Goal: Information Seeking & Learning: Check status

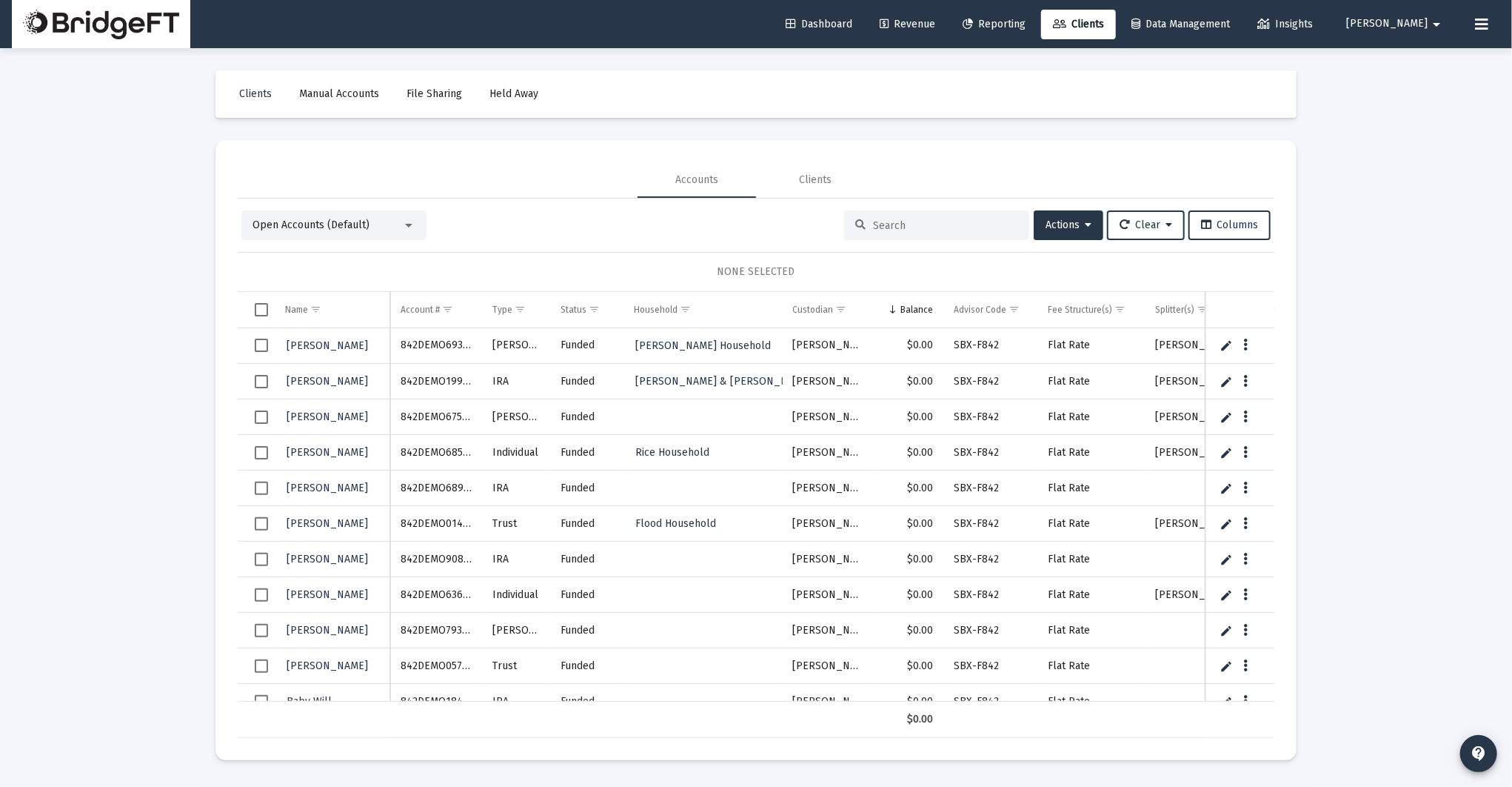
click at [1422, 179] on div "Loading... Clients Manual Accounts File Sharing Held Away Accounts Clients Open…" at bounding box center [756, 394] width 1512 height 787
click at [865, 17] on link "Dashboard" at bounding box center [819, 24] width 90 height 30
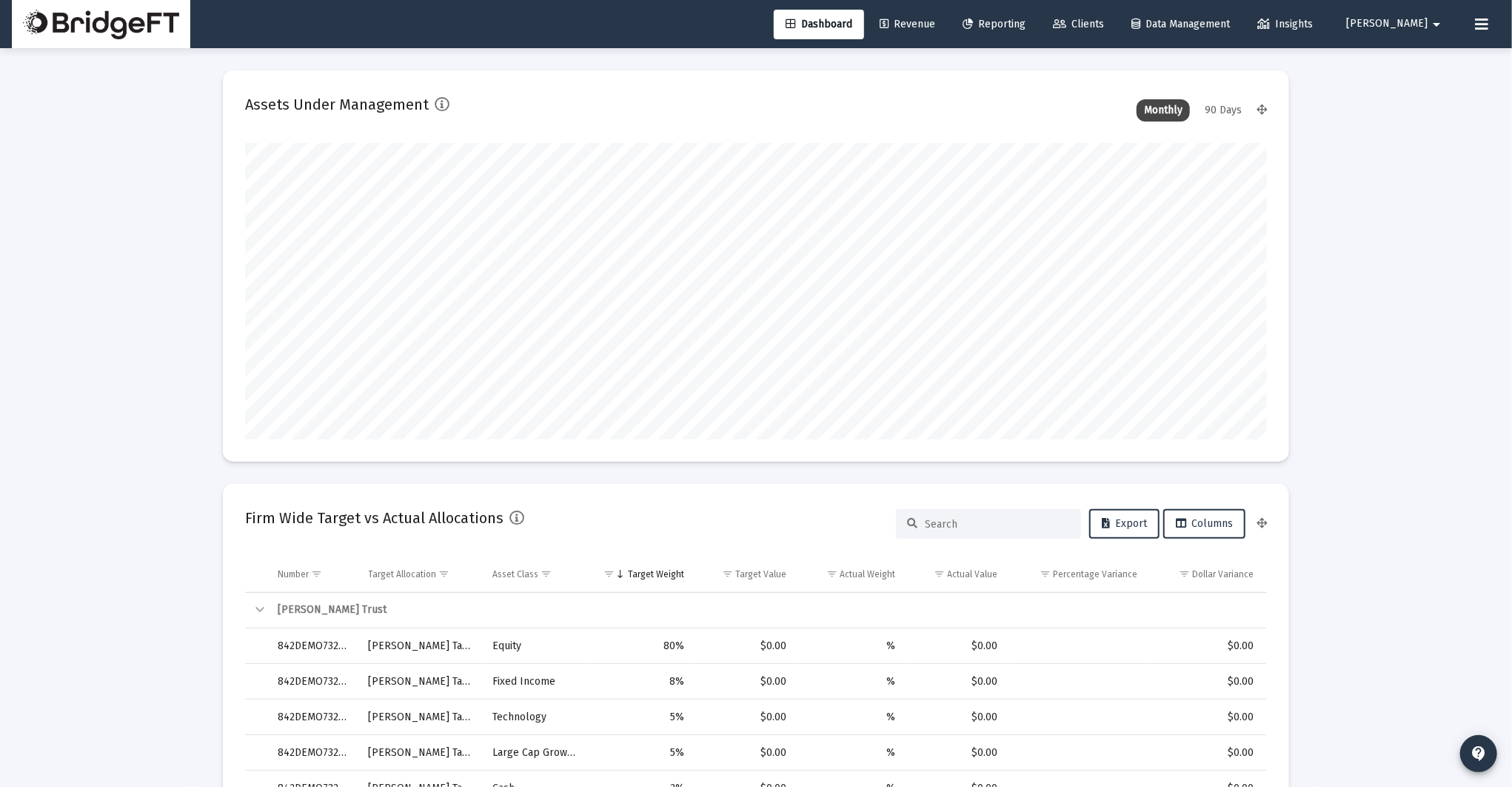
scroll to position [297, 550]
click at [1026, 24] on span "Reporting" at bounding box center [994, 24] width 63 height 13
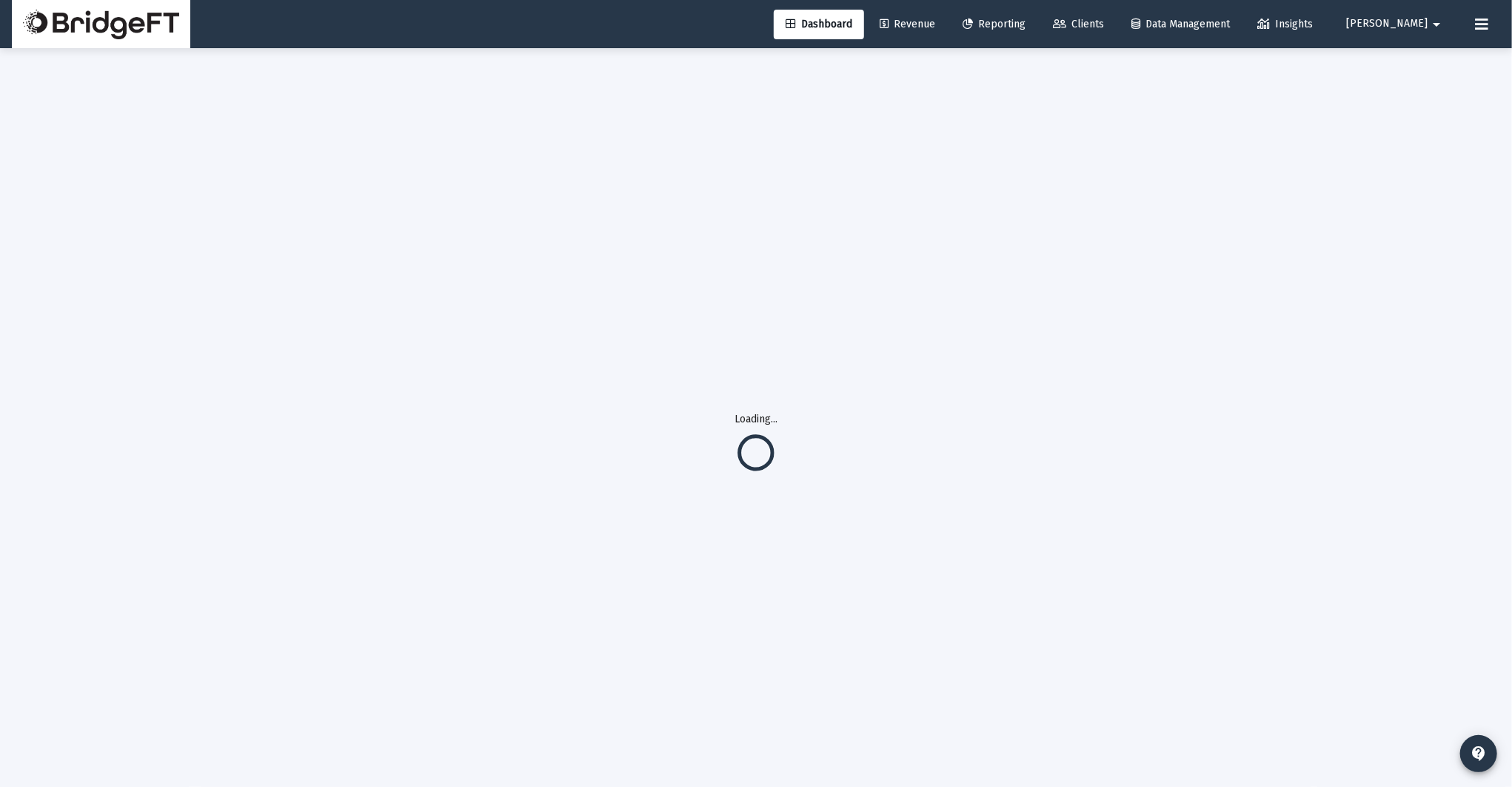
select select "View 1 month"
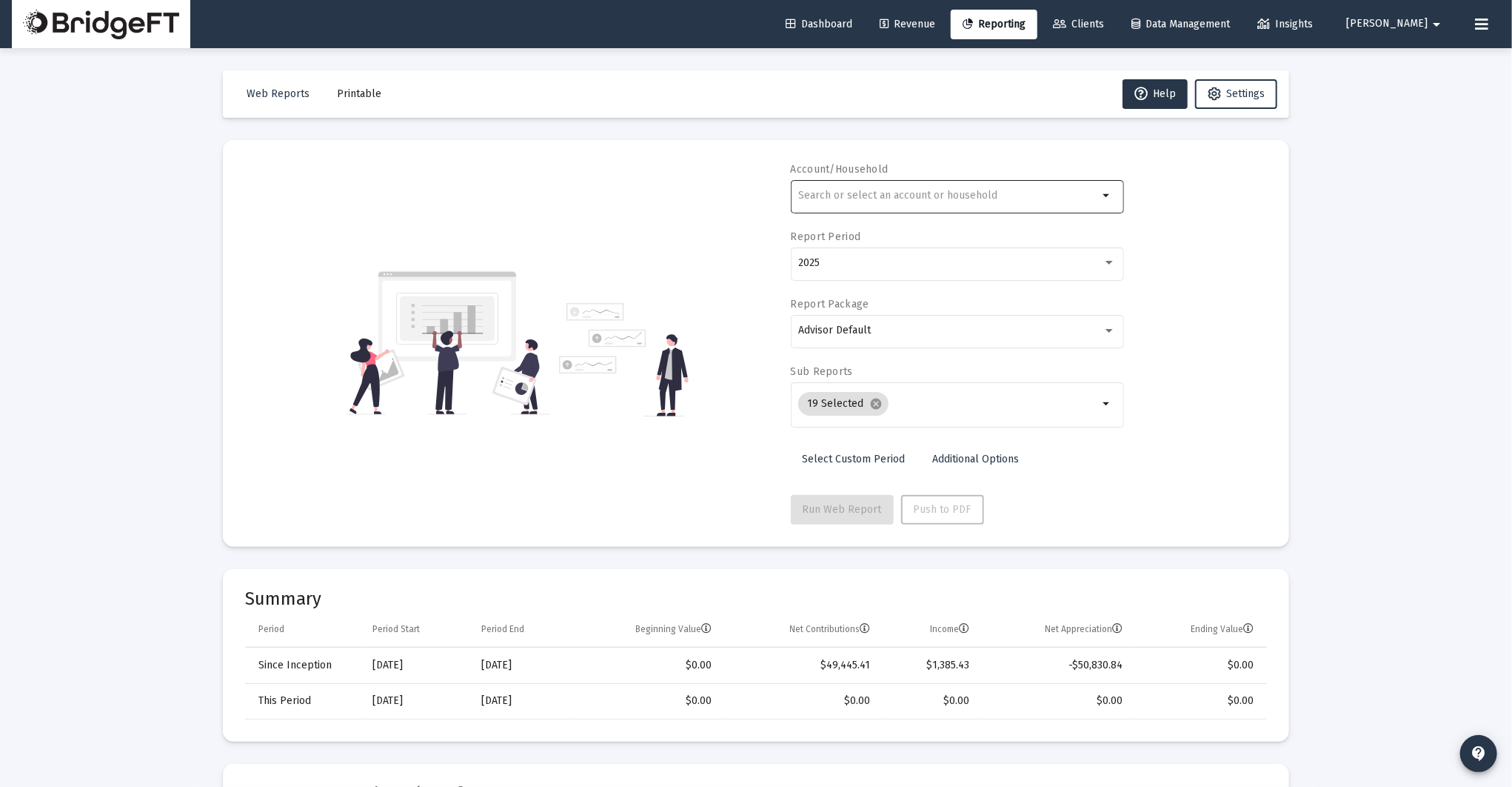
click at [995, 184] on div at bounding box center [948, 195] width 300 height 36
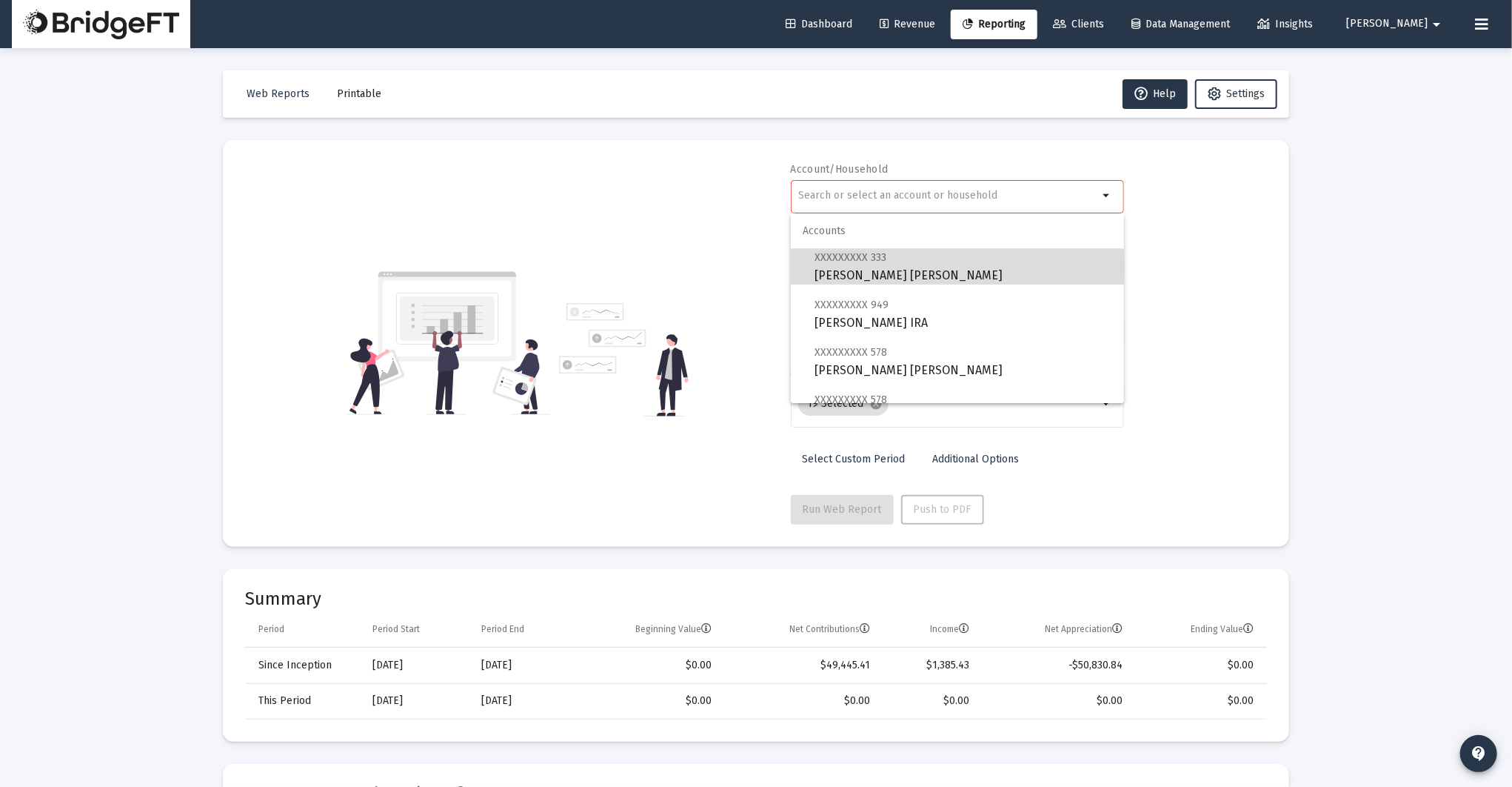
click at [853, 272] on span "XXXXXXXXX 333 [PERSON_NAME] [PERSON_NAME]" at bounding box center [963, 266] width 297 height 36
type input "[PERSON_NAME] [PERSON_NAME]"
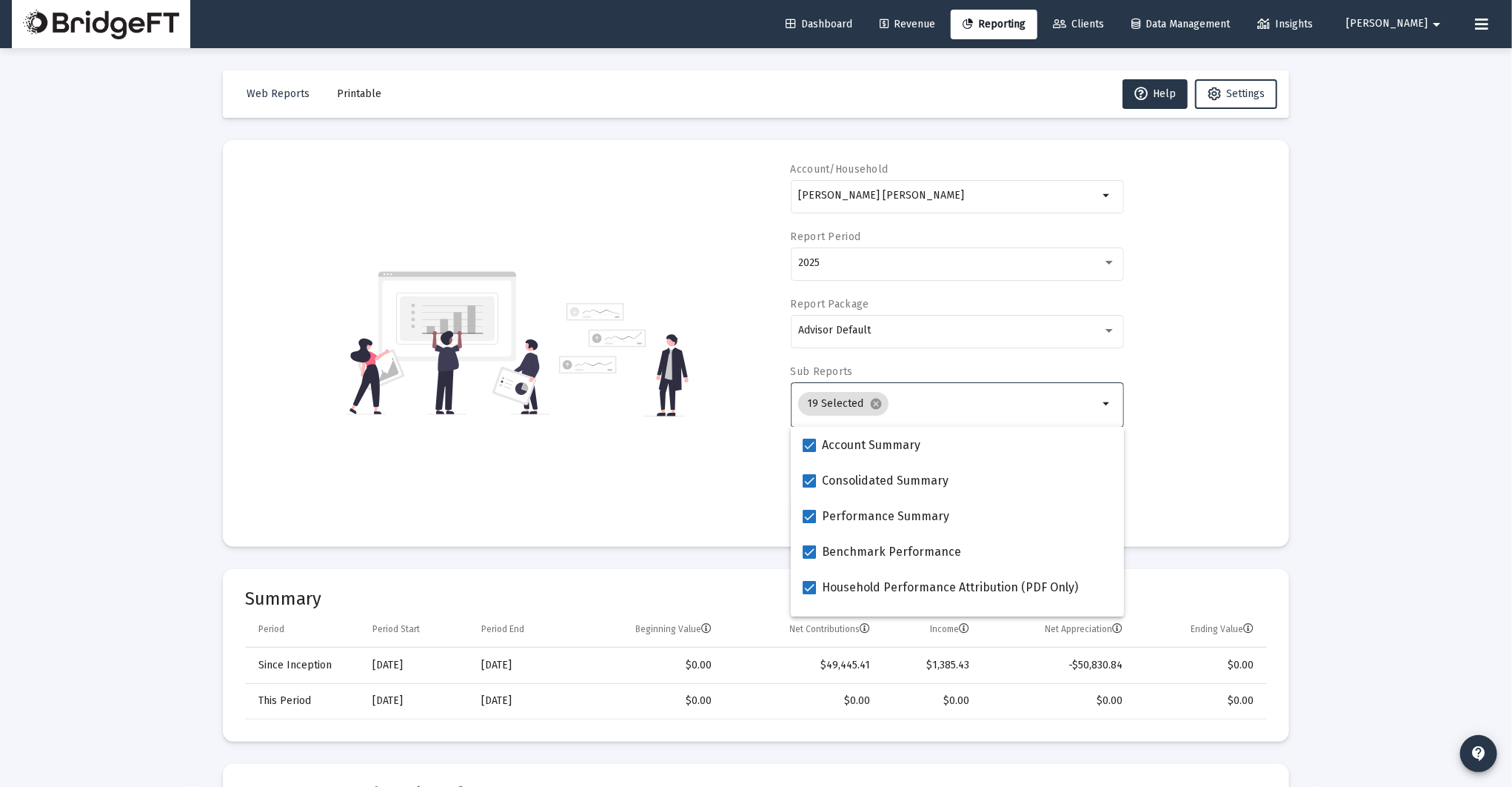
click at [942, 399] on input "Selection" at bounding box center [996, 403] width 204 height 12
click at [813, 445] on span at bounding box center [809, 445] width 13 height 13
click at [809, 452] on input "Account Summary" at bounding box center [809, 452] width 1 height 1
checkbox input "false"
drag, startPoint x: 810, startPoint y: 475, endPoint x: 813, endPoint y: 490, distance: 15.3
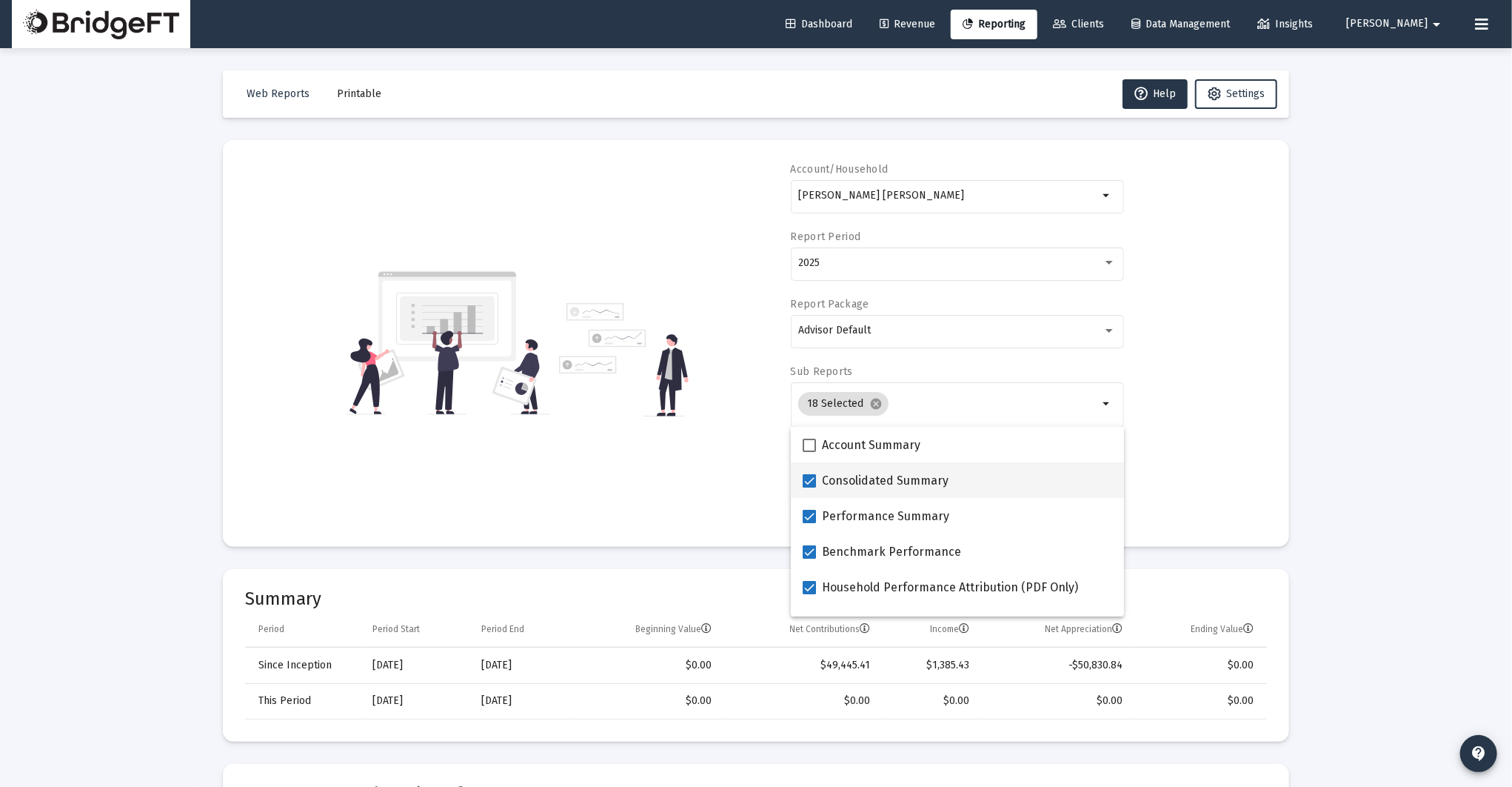
click at [810, 475] on span at bounding box center [809, 480] width 13 height 13
click at [809, 487] on input "Consolidated Summary" at bounding box center [809, 487] width 1 height 1
checkbox input "false"
click at [815, 547] on span at bounding box center [809, 552] width 13 height 13
click at [809, 559] on input "Benchmark Performance" at bounding box center [809, 559] width 1 height 1
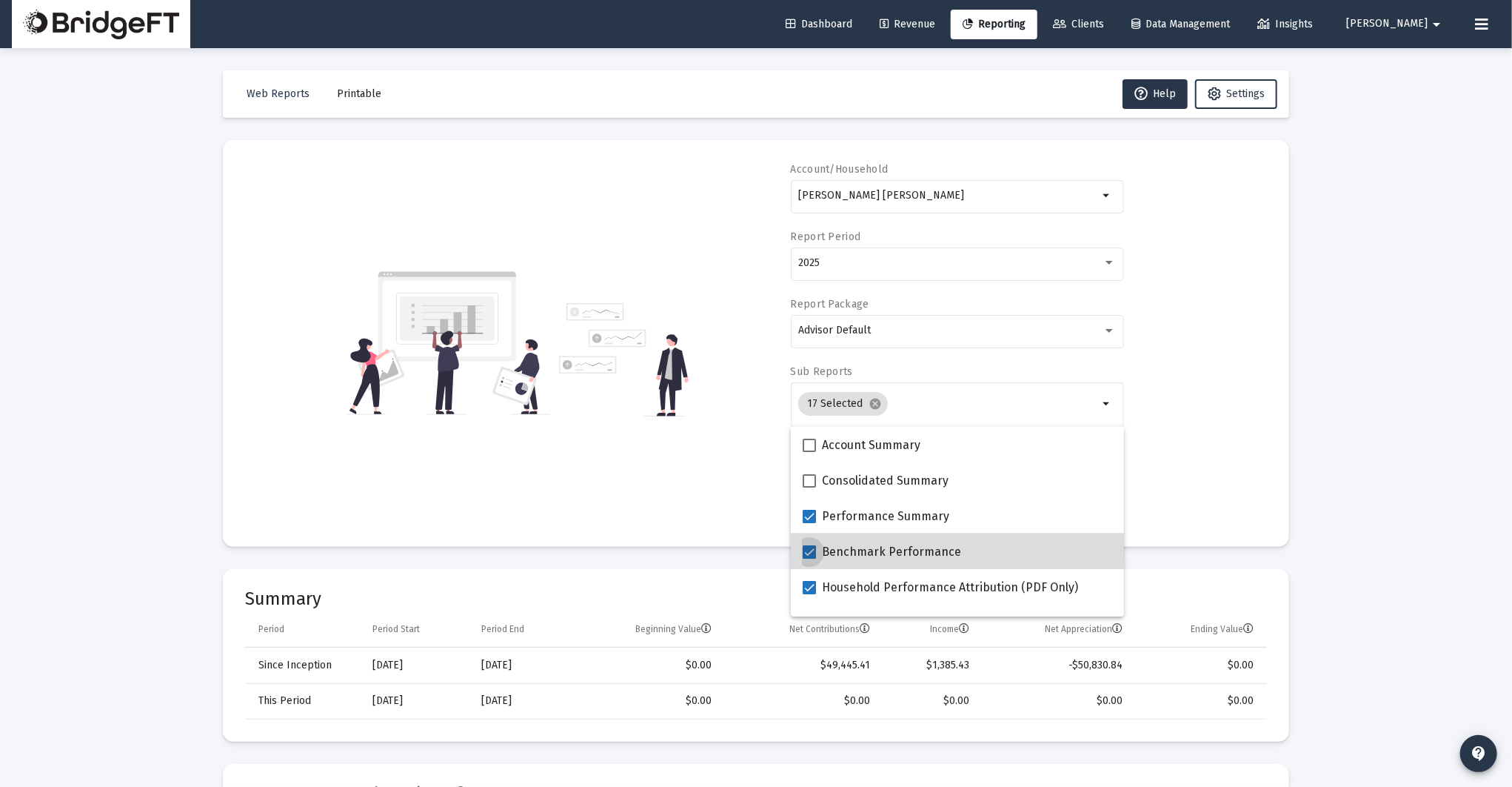
checkbox input "false"
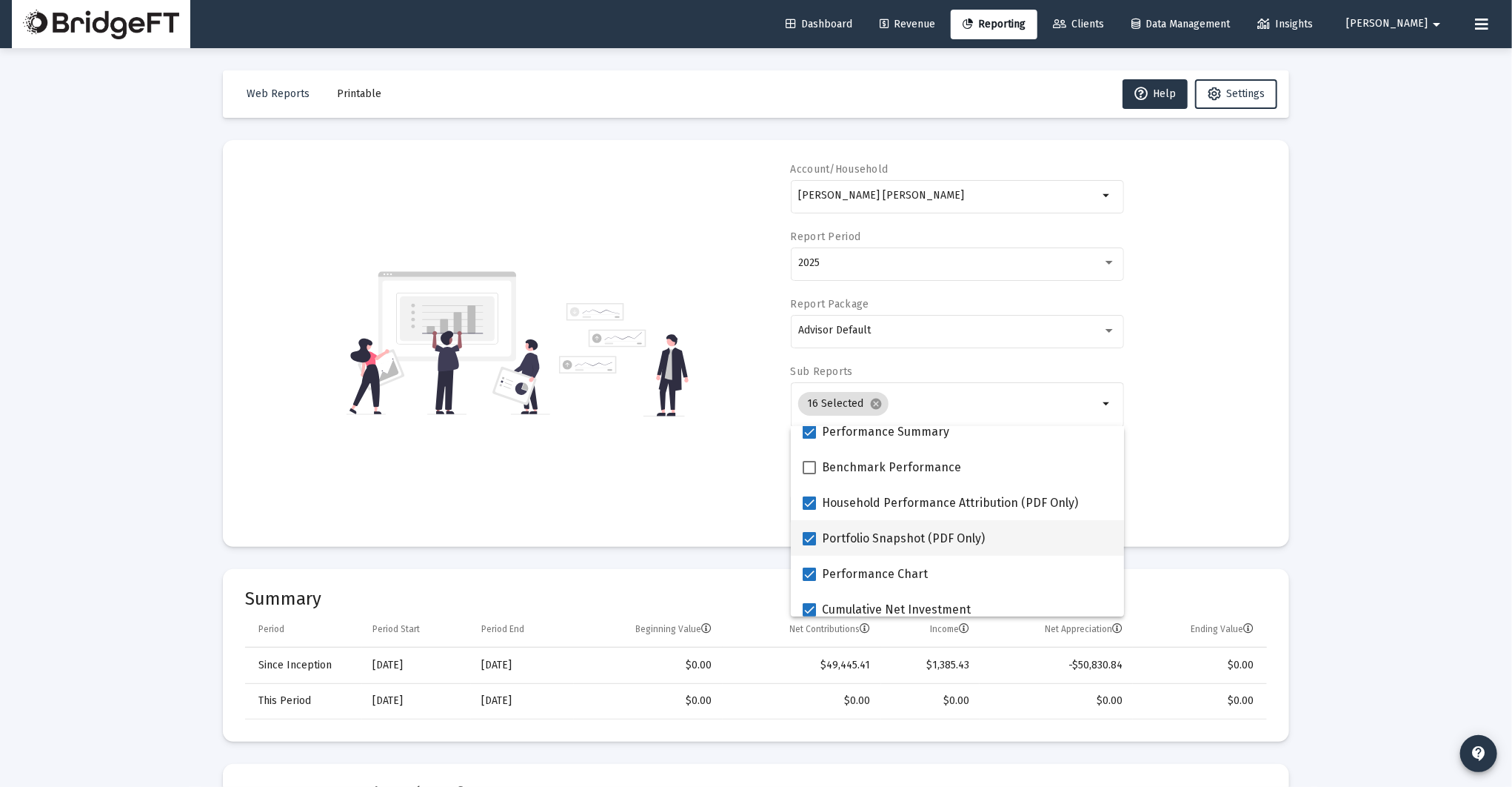
scroll to position [87, 0]
click at [812, 509] on mat-checkbox "Household Performance Attribution (PDF Only)" at bounding box center [940, 499] width 275 height 35
click at [809, 538] on span at bounding box center [809, 535] width 13 height 13
click at [809, 542] on input "Portfolio Snapshot (PDF Only)" at bounding box center [809, 542] width 1 height 1
checkbox input "false"
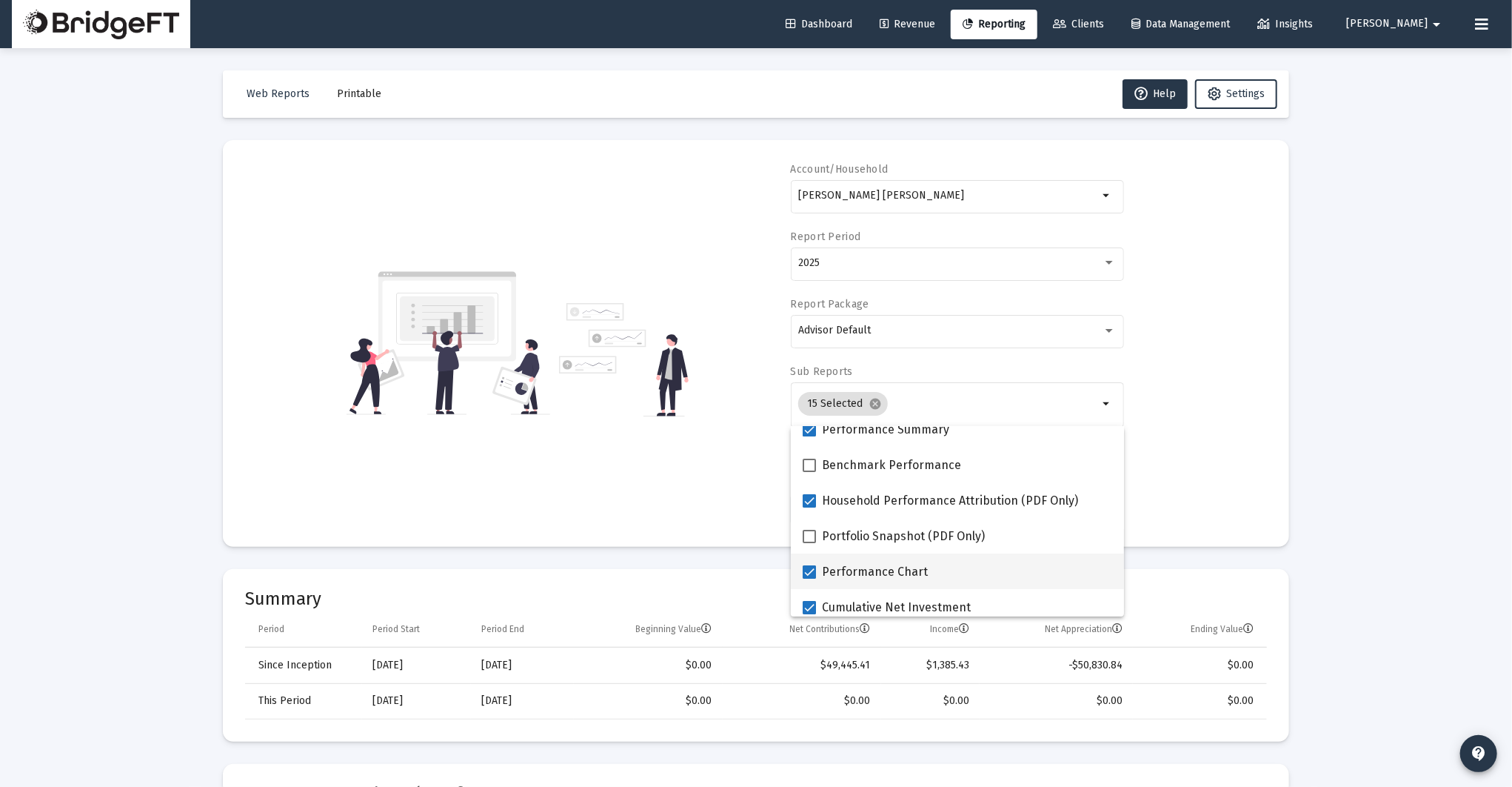
click at [817, 575] on label "Performance Chart" at bounding box center [865, 571] width 125 height 18
click at [809, 578] on input "Performance Chart" at bounding box center [809, 578] width 1 height 1
checkbox input "false"
click at [810, 505] on span at bounding box center [809, 501] width 13 height 13
click at [809, 508] on input "Household Performance Attribution (PDF Only)" at bounding box center [809, 508] width 1 height 1
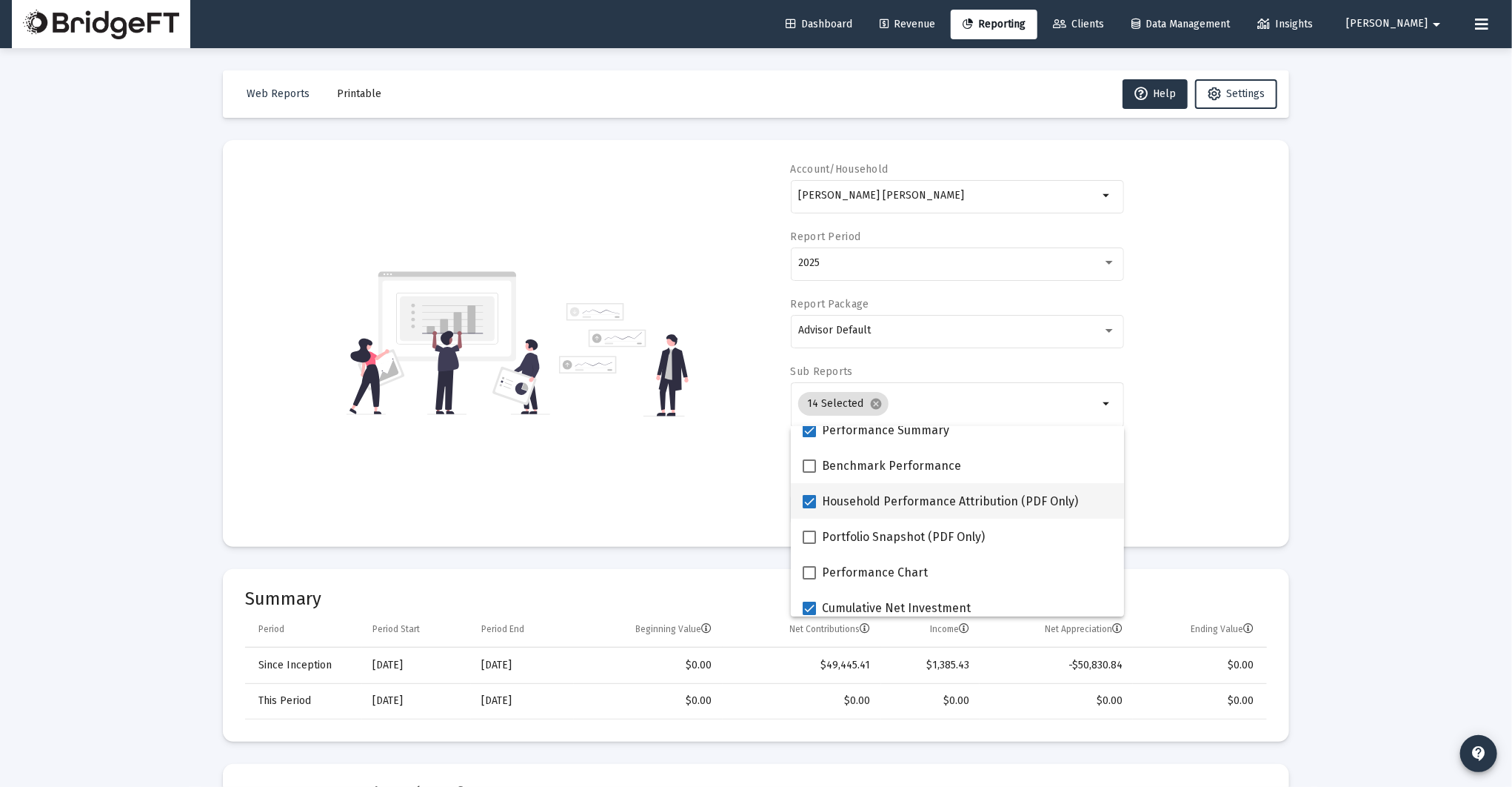
checkbox input "false"
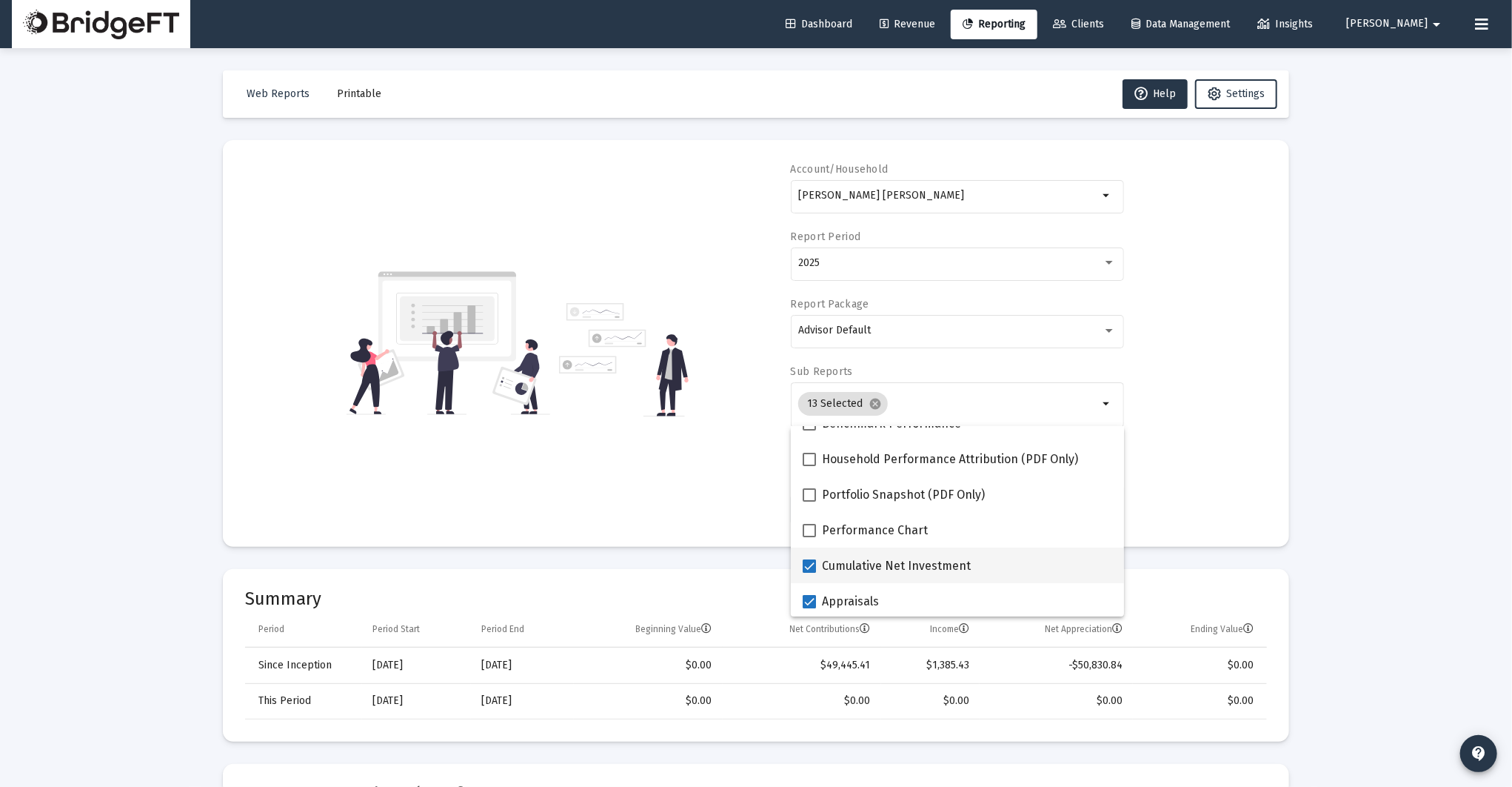
scroll to position [130, 0]
click at [810, 561] on span at bounding box center [809, 564] width 13 height 13
click at [809, 571] on input "Cumulative Net Investment" at bounding box center [809, 571] width 1 height 1
checkbox input "false"
click at [809, 589] on mat-checkbox "Appraisals" at bounding box center [840, 599] width 76 height 35
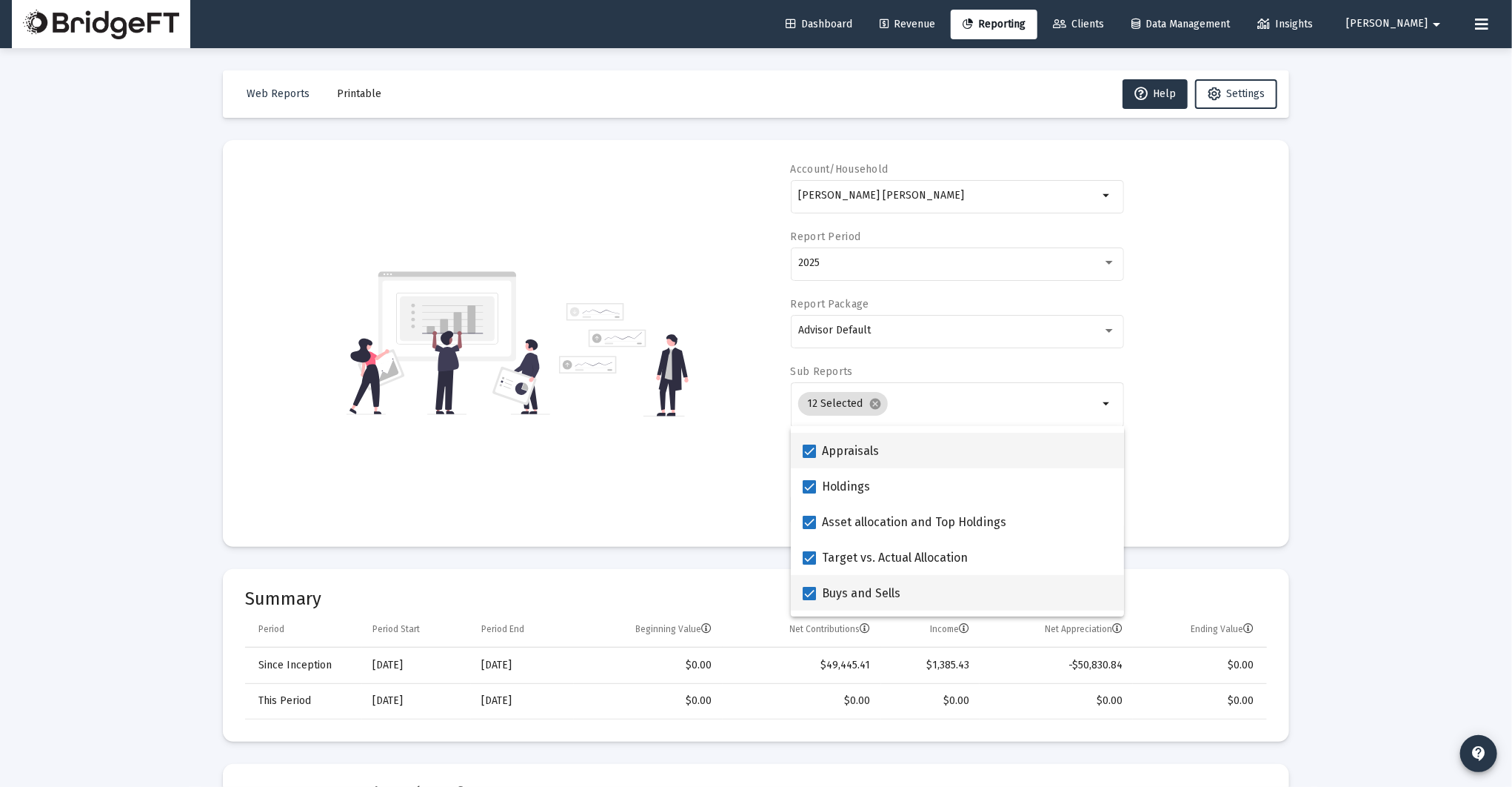
scroll to position [593, 0]
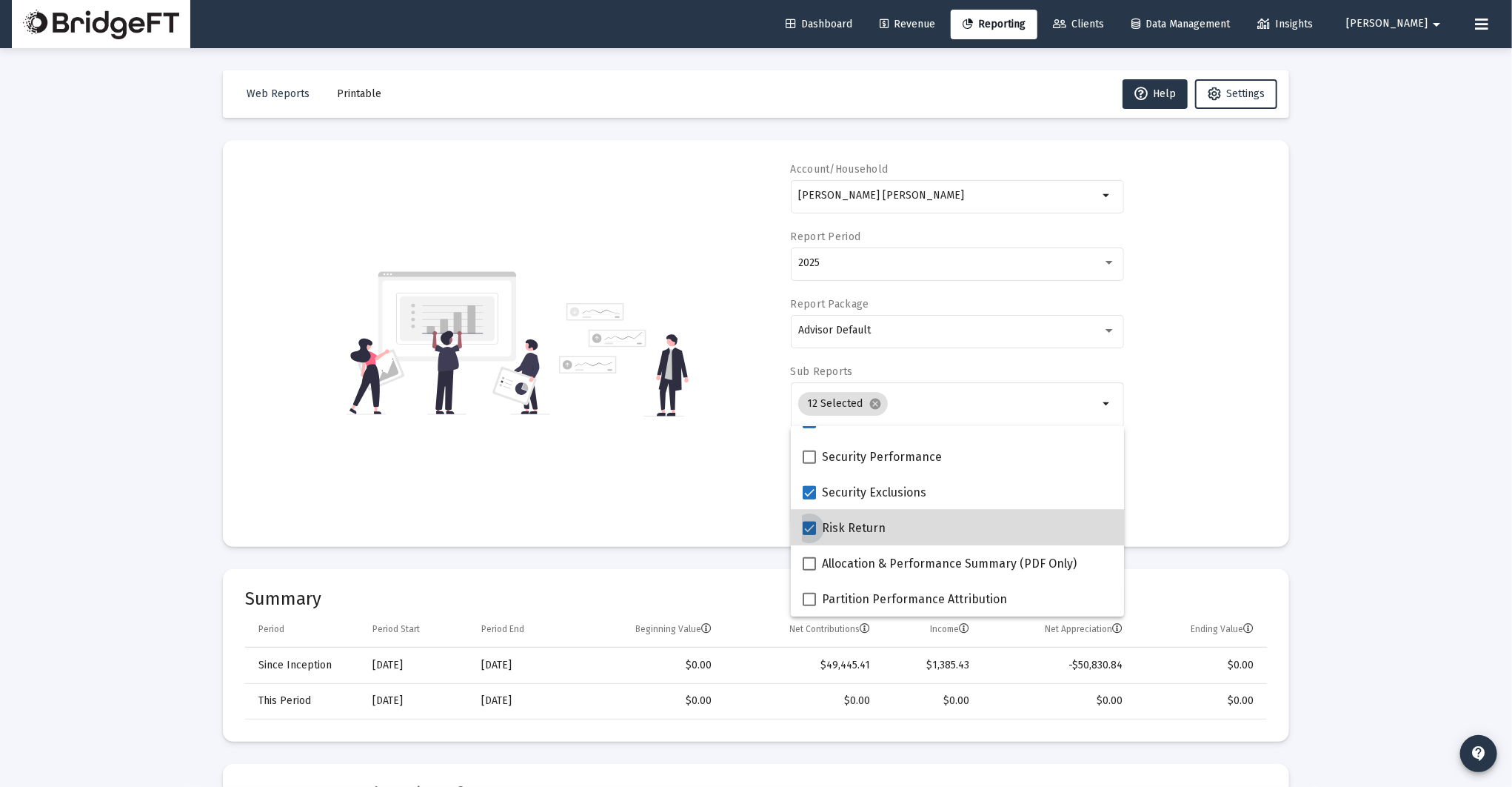
drag, startPoint x: 811, startPoint y: 526, endPoint x: 811, endPoint y: 515, distance: 11.0
click at [811, 525] on span at bounding box center [809, 528] width 13 height 13
click at [809, 535] on input "Risk Return" at bounding box center [809, 535] width 1 height 1
checkbox input "false"
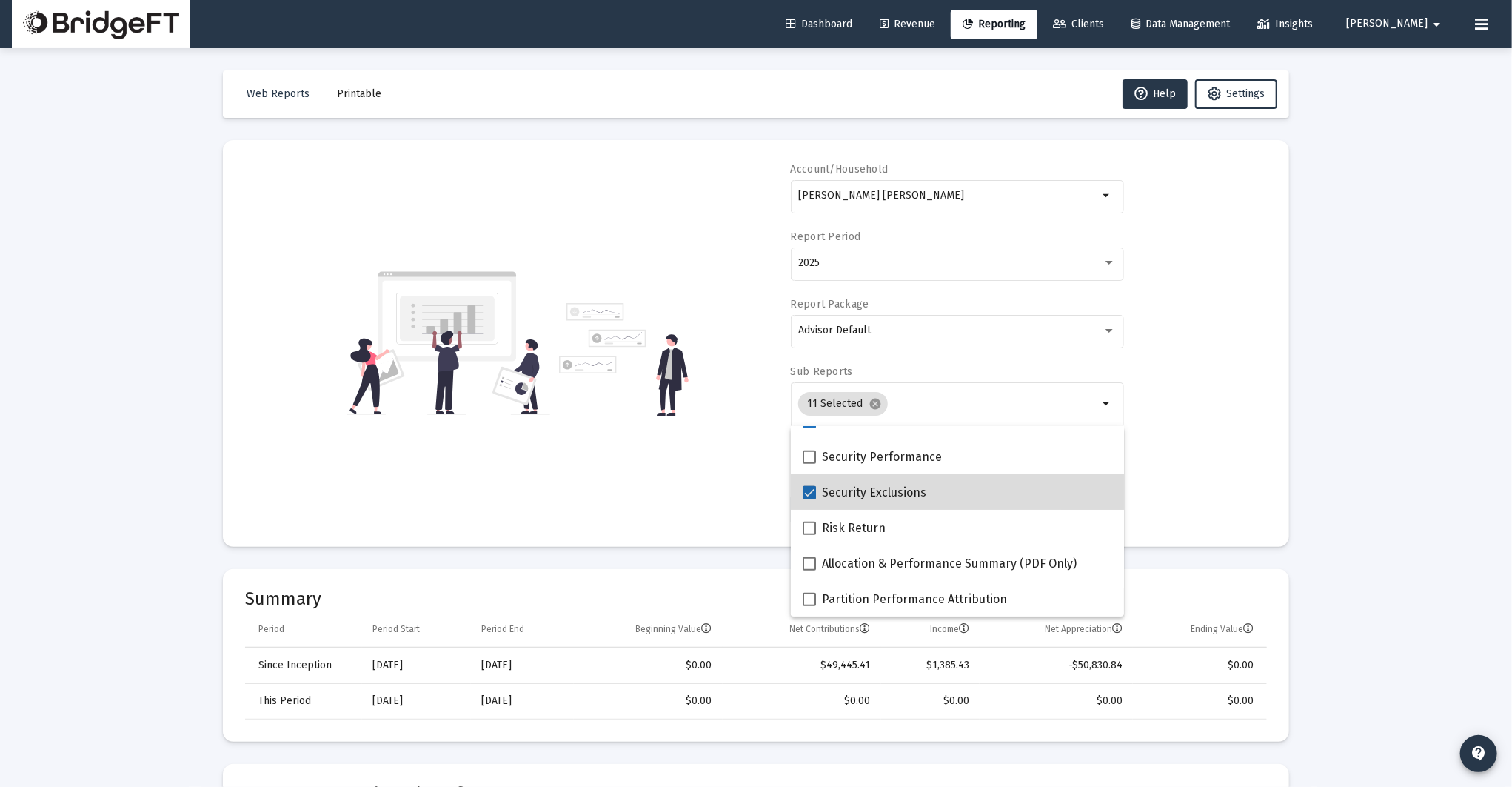
click at [811, 502] on mat-checkbox "Security Exclusions" at bounding box center [864, 491] width 124 height 35
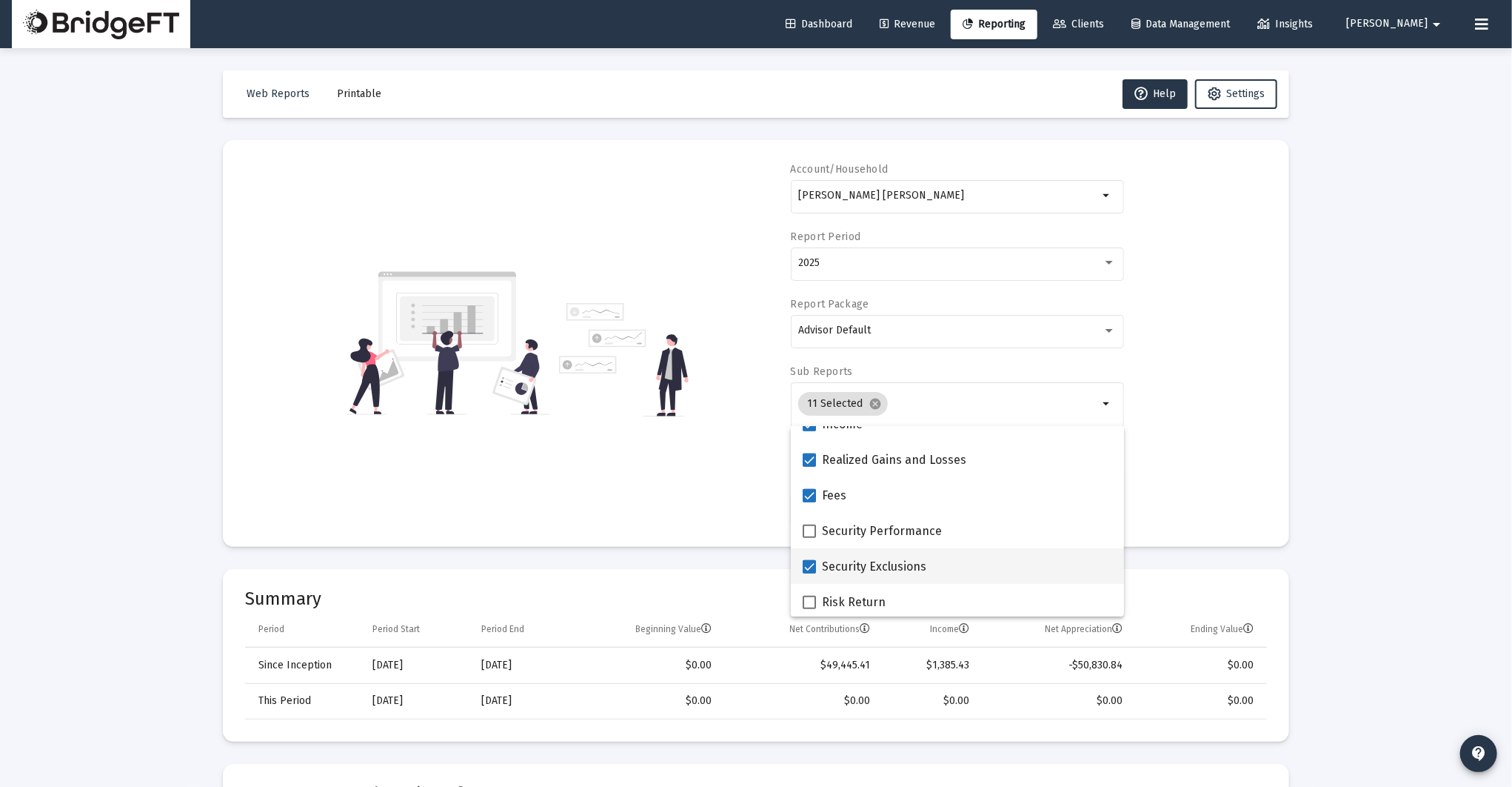
click at [815, 567] on span at bounding box center [809, 567] width 13 height 13
click at [809, 574] on input "Security Exclusions" at bounding box center [809, 574] width 1 height 1
checkbox input "false"
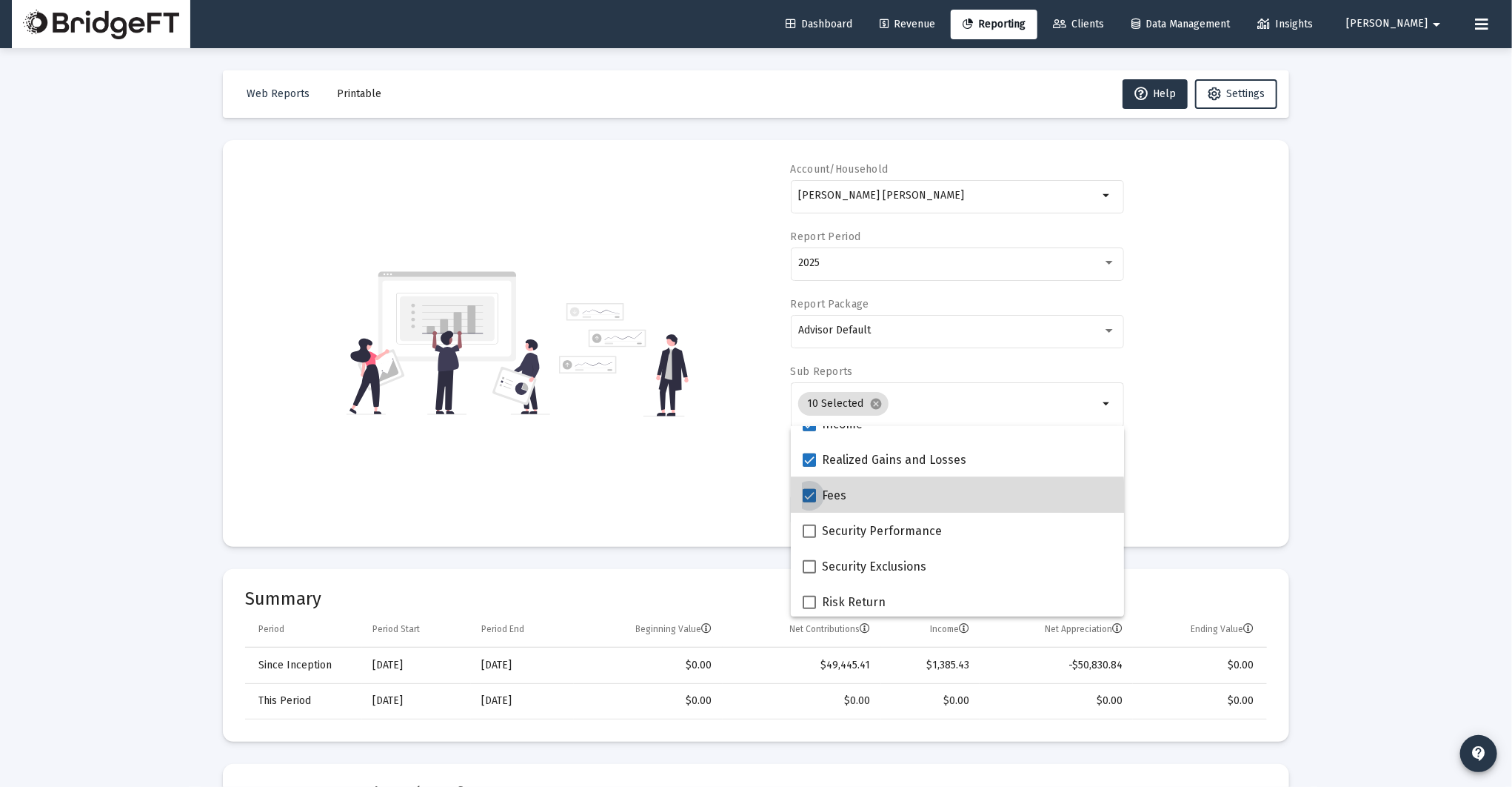
drag, startPoint x: 811, startPoint y: 500, endPoint x: 808, endPoint y: 486, distance: 14.3
click at [810, 501] on span at bounding box center [809, 495] width 13 height 13
click at [809, 502] on input "Fees" at bounding box center [809, 502] width 1 height 1
checkbox input "false"
click at [810, 461] on span at bounding box center [809, 460] width 13 height 13
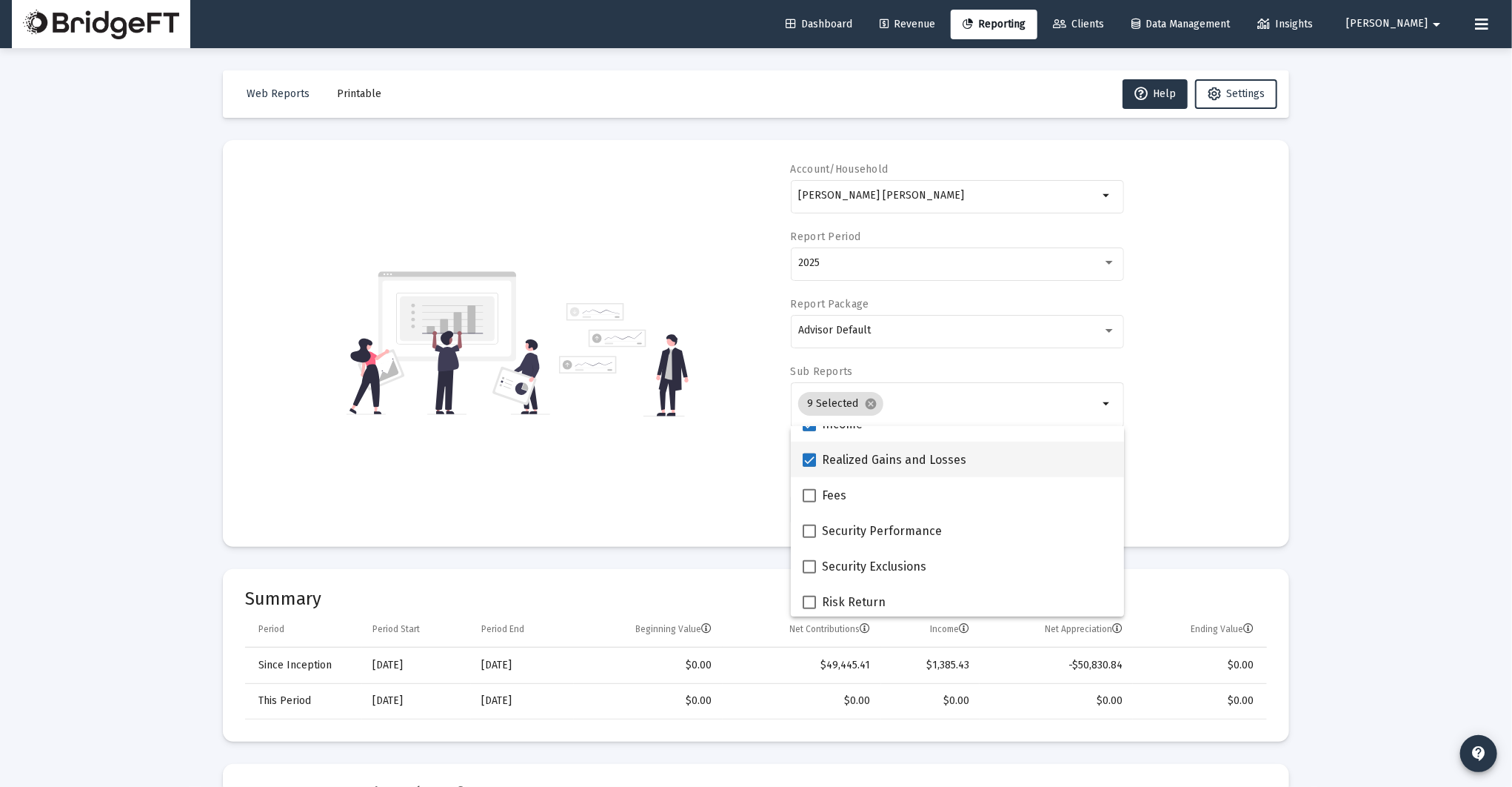
click at [809, 467] on input "Realized Gains and Losses" at bounding box center [809, 467] width 1 height 1
checkbox input "false"
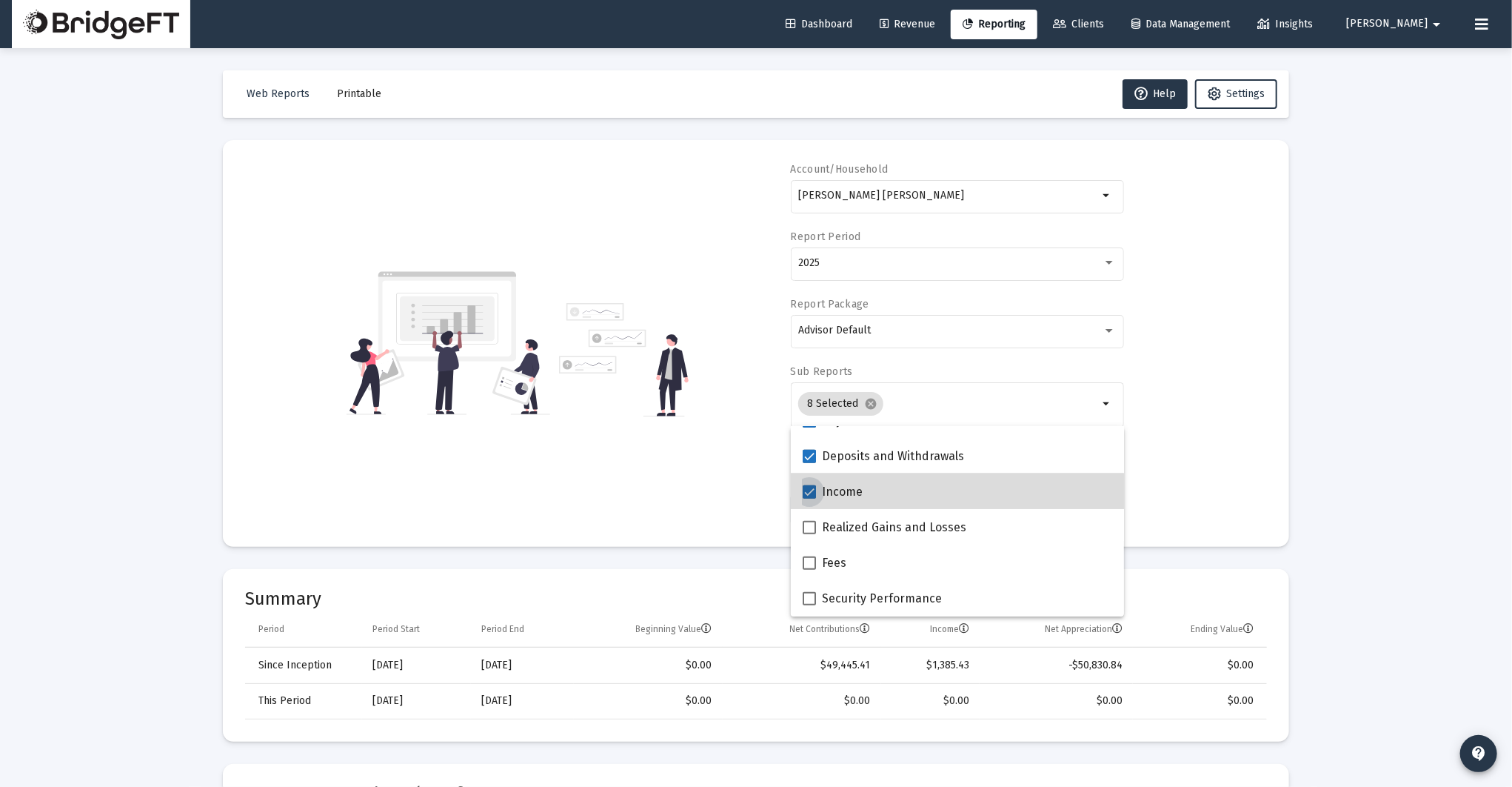
drag, startPoint x: 813, startPoint y: 493, endPoint x: 811, endPoint y: 475, distance: 18.1
click at [813, 492] on span at bounding box center [809, 492] width 13 height 13
click at [809, 499] on input "Income" at bounding box center [809, 499] width 1 height 1
checkbox input "false"
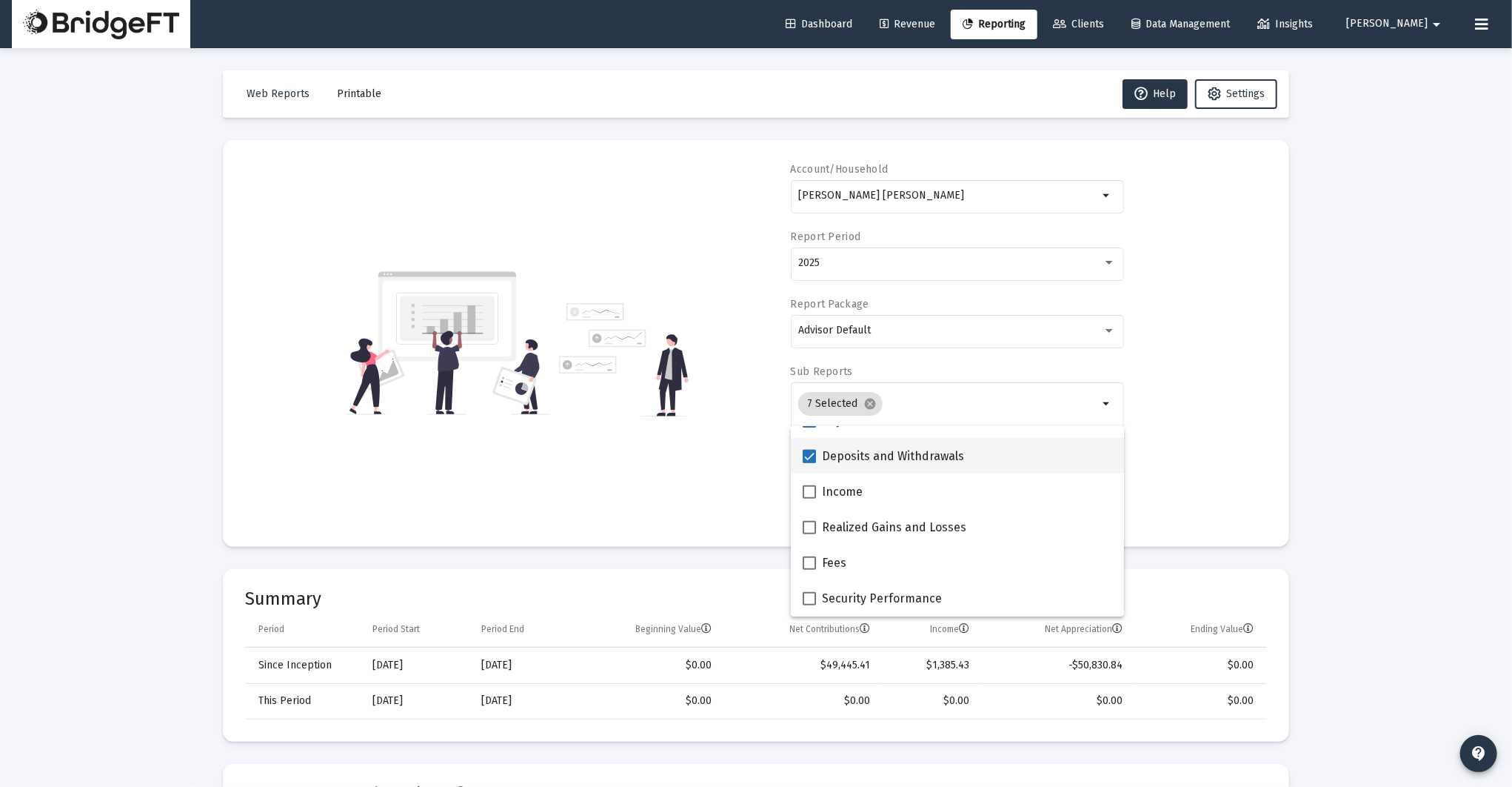
click at [811, 458] on span at bounding box center [809, 456] width 13 height 13
click at [809, 463] on input "Deposits and Withdrawals" at bounding box center [809, 463] width 1 height 1
checkbox input "false"
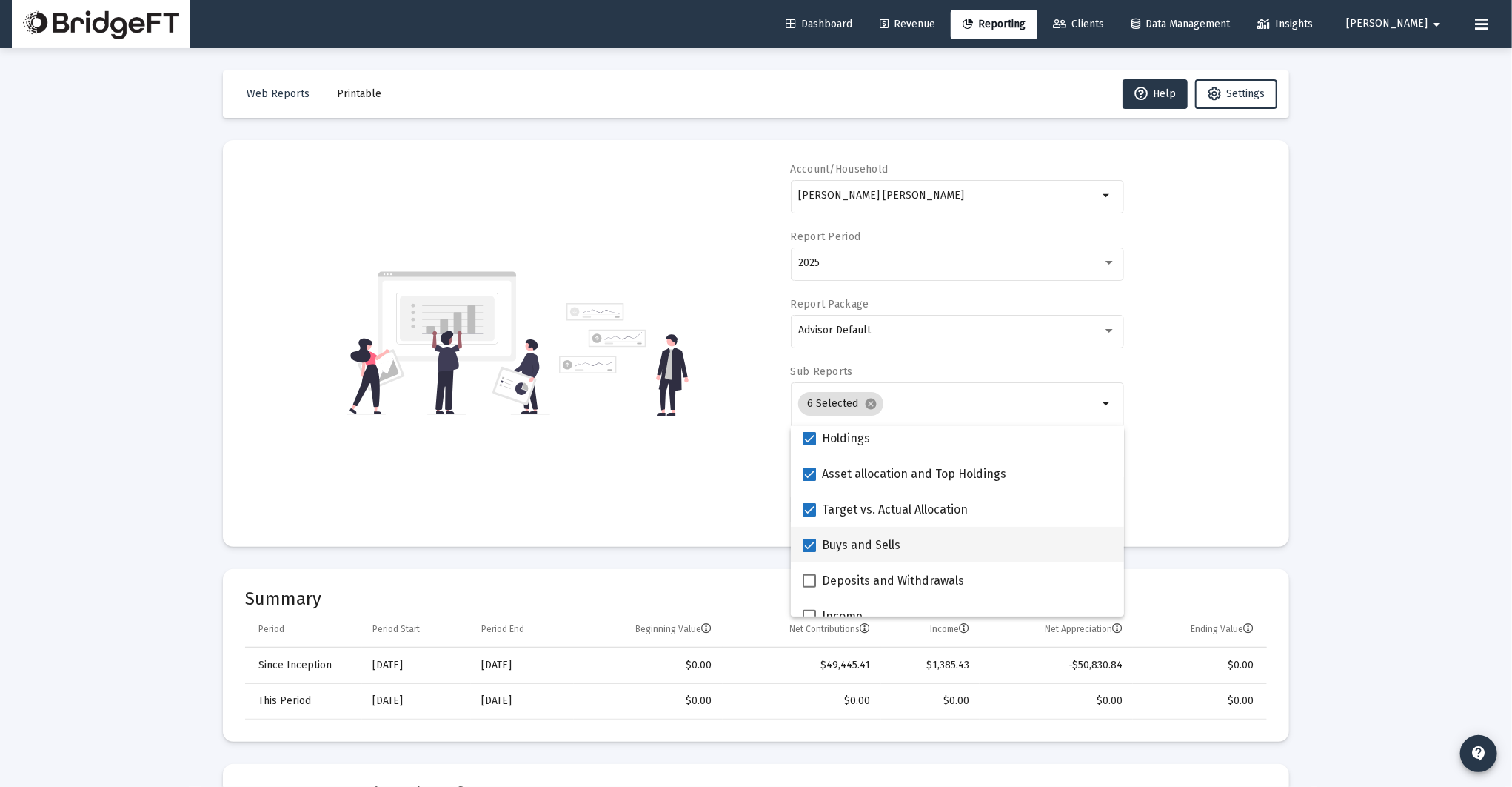
scroll to position [325, 0]
click at [809, 545] on span at bounding box center [809, 546] width 13 height 13
click at [809, 553] on input "Buys and Sells" at bounding box center [809, 553] width 1 height 1
checkbox input "false"
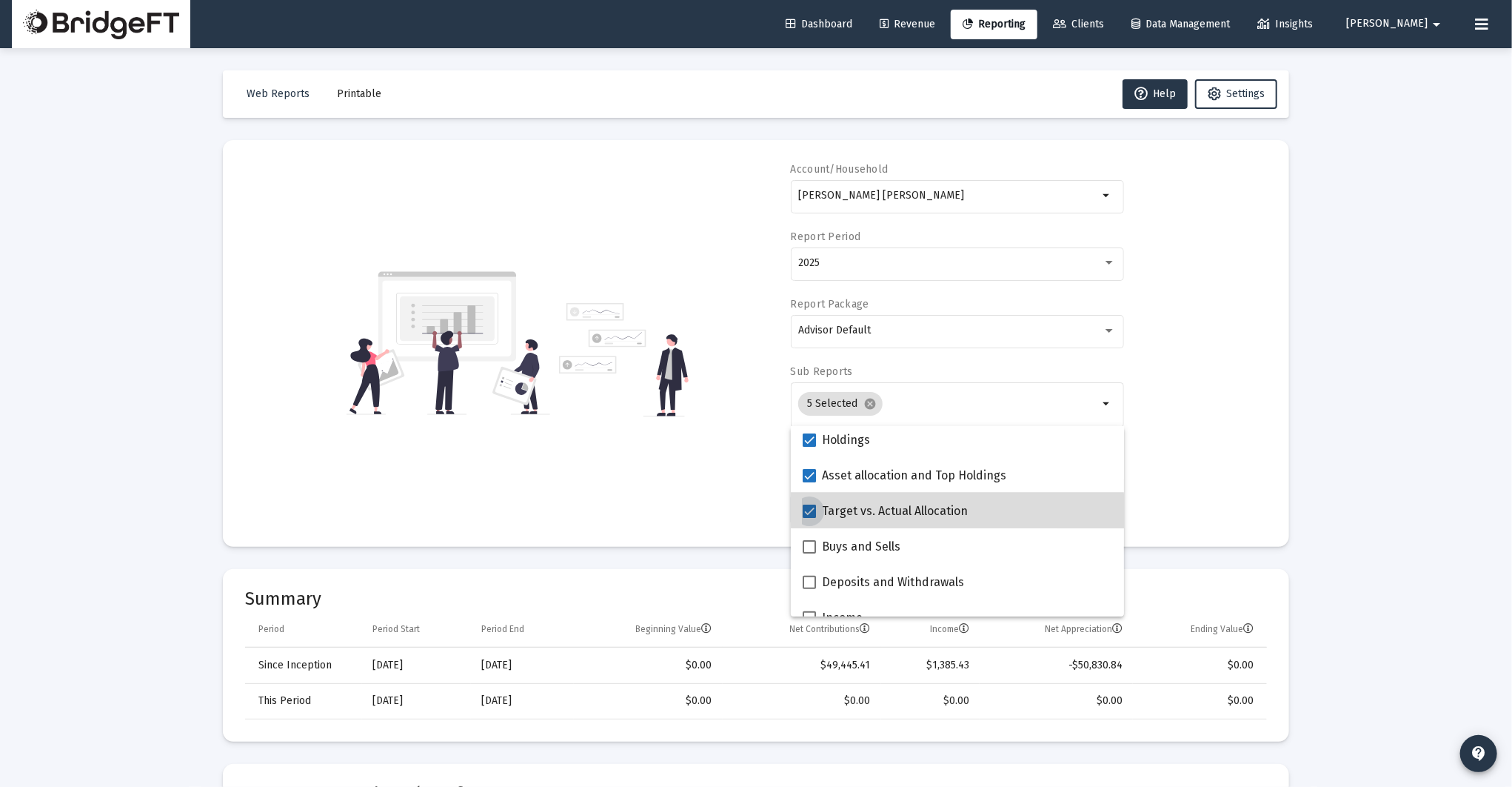
click at [809, 512] on span at bounding box center [809, 511] width 13 height 13
click at [809, 518] on input "Target vs. Actual Allocation" at bounding box center [809, 518] width 1 height 1
checkbox input "false"
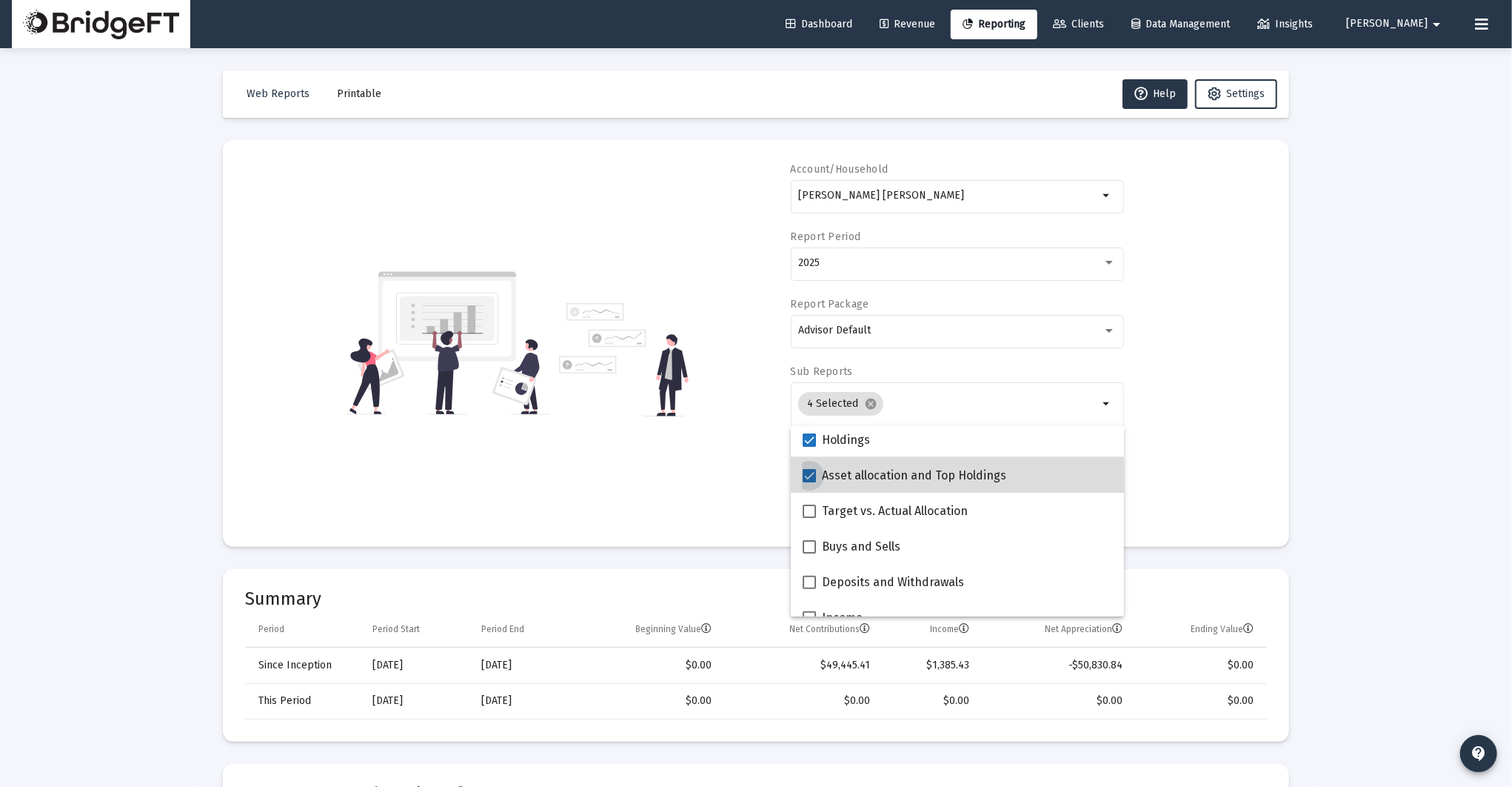
click at [809, 484] on label "Asset allocation and Top Holdings" at bounding box center [904, 475] width 204 height 18
click at [809, 483] on input "Asset allocation and Top Holdings" at bounding box center [809, 482] width 1 height 1
checkbox input "false"
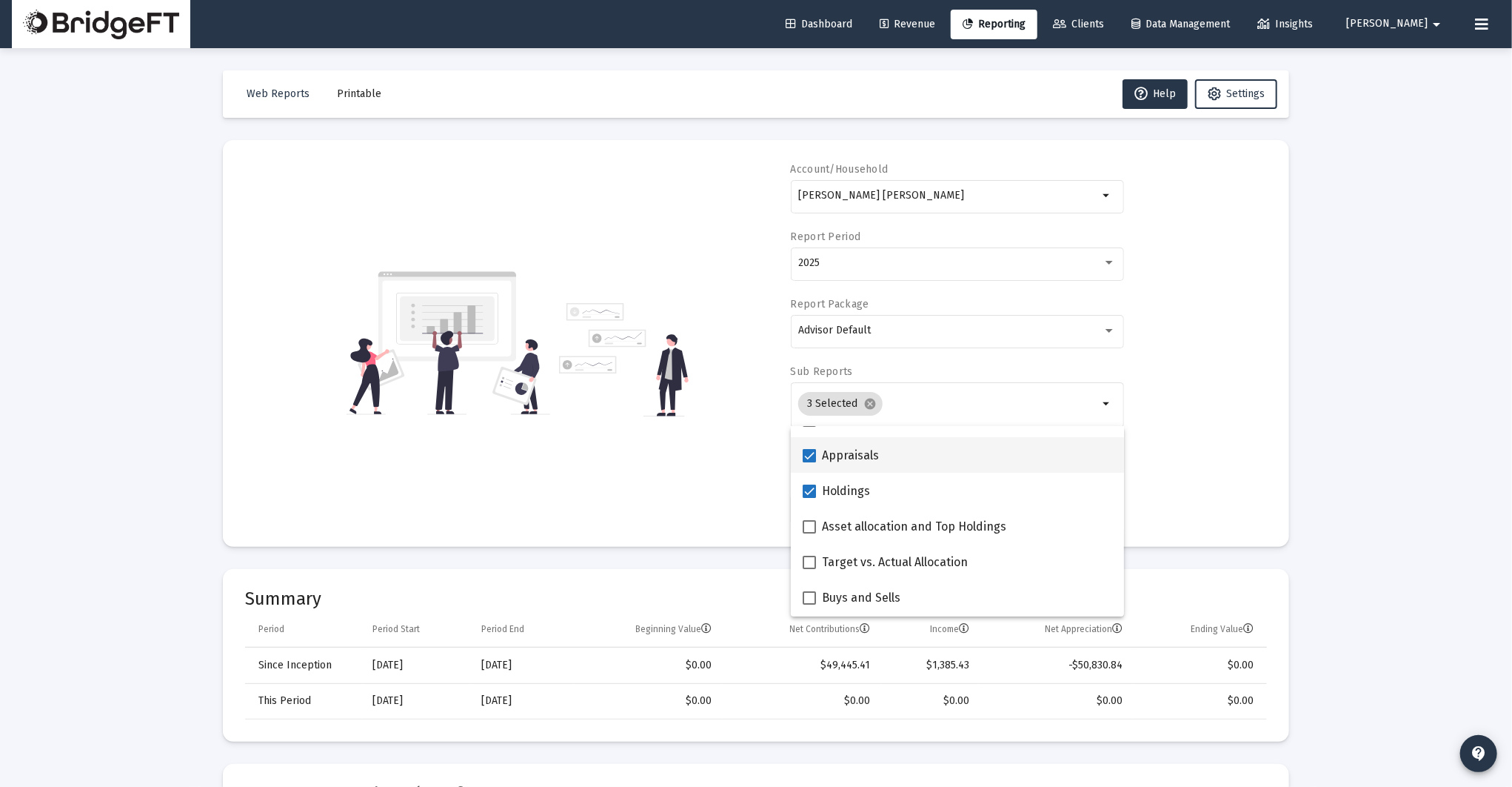
scroll to position [264, 0]
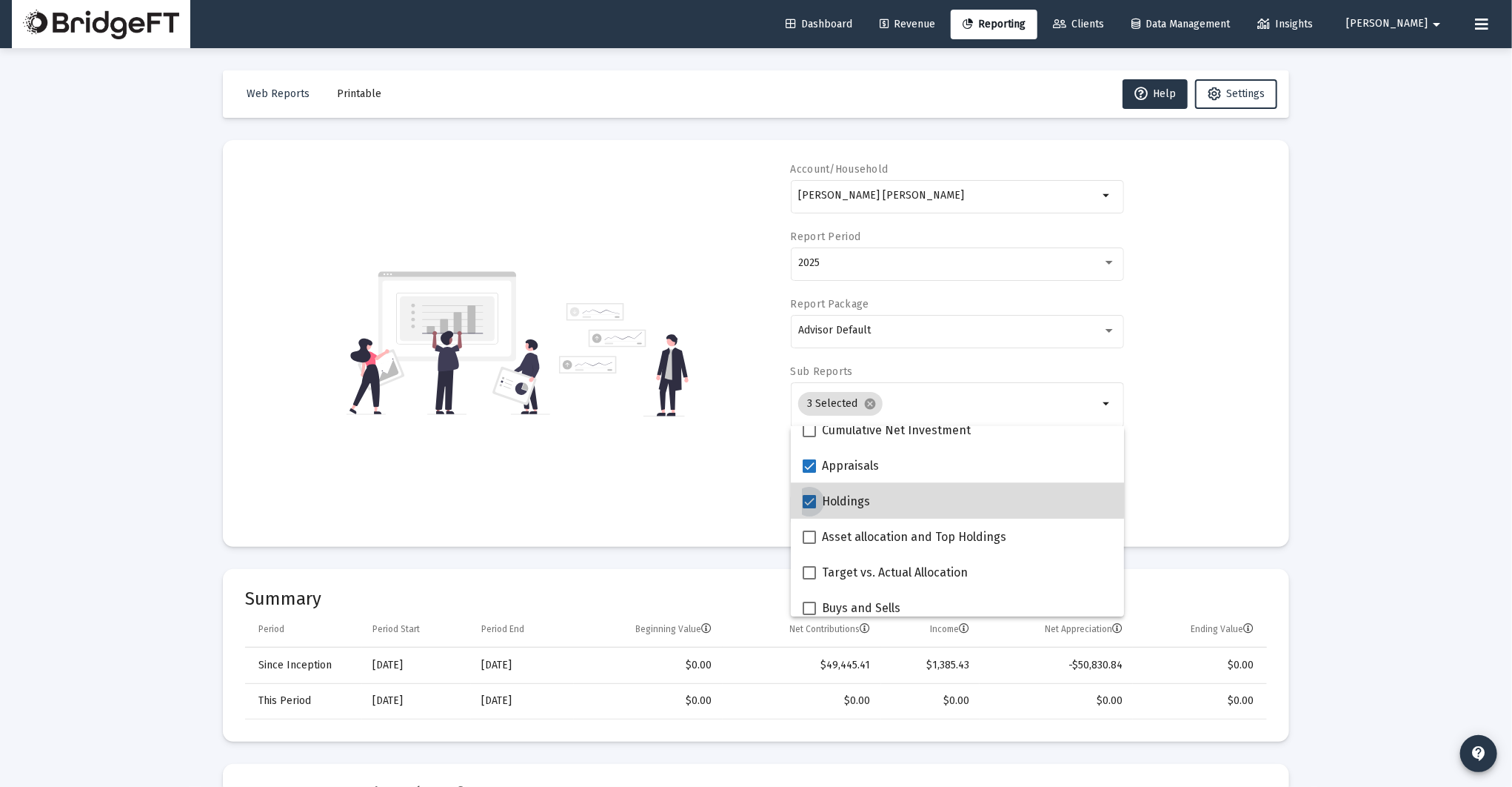
click at [809, 497] on span at bounding box center [809, 501] width 13 height 13
click at [809, 508] on input "Holdings" at bounding box center [809, 508] width 1 height 1
checkbox input "false"
click at [812, 468] on span at bounding box center [809, 466] width 13 height 13
click at [809, 473] on input "Appraisals" at bounding box center [809, 473] width 1 height 1
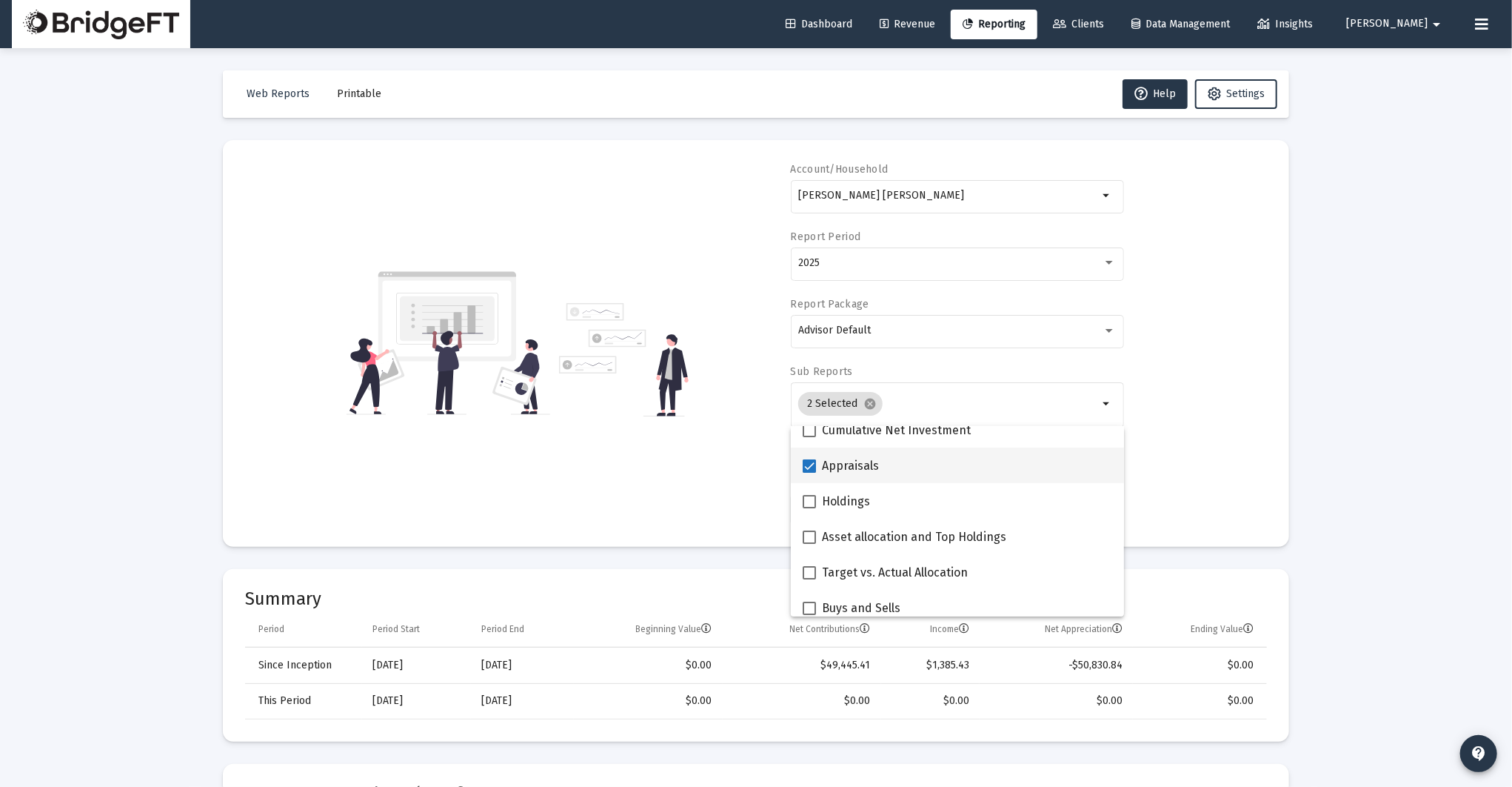
checkbox input "false"
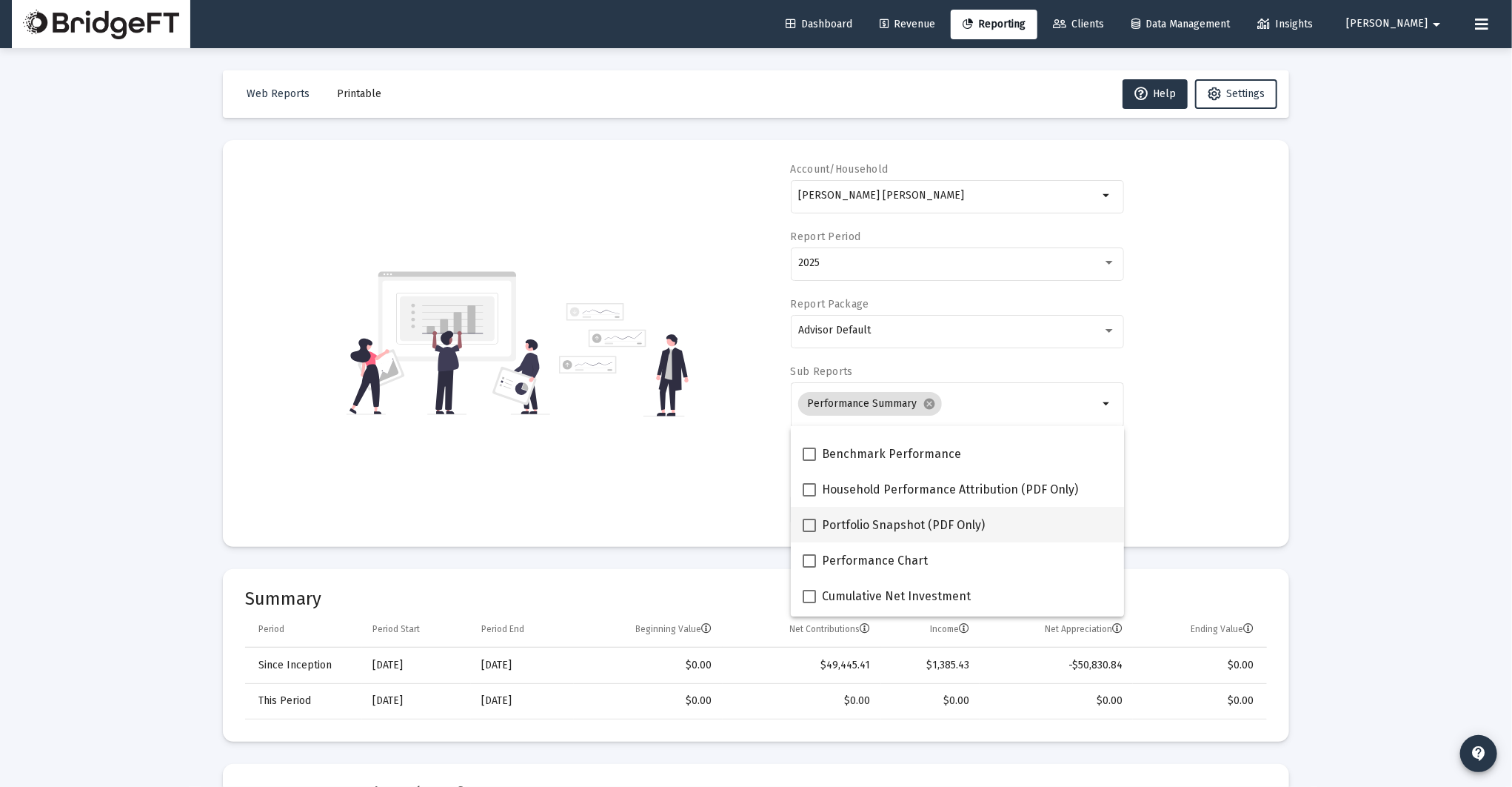
scroll to position [0, 0]
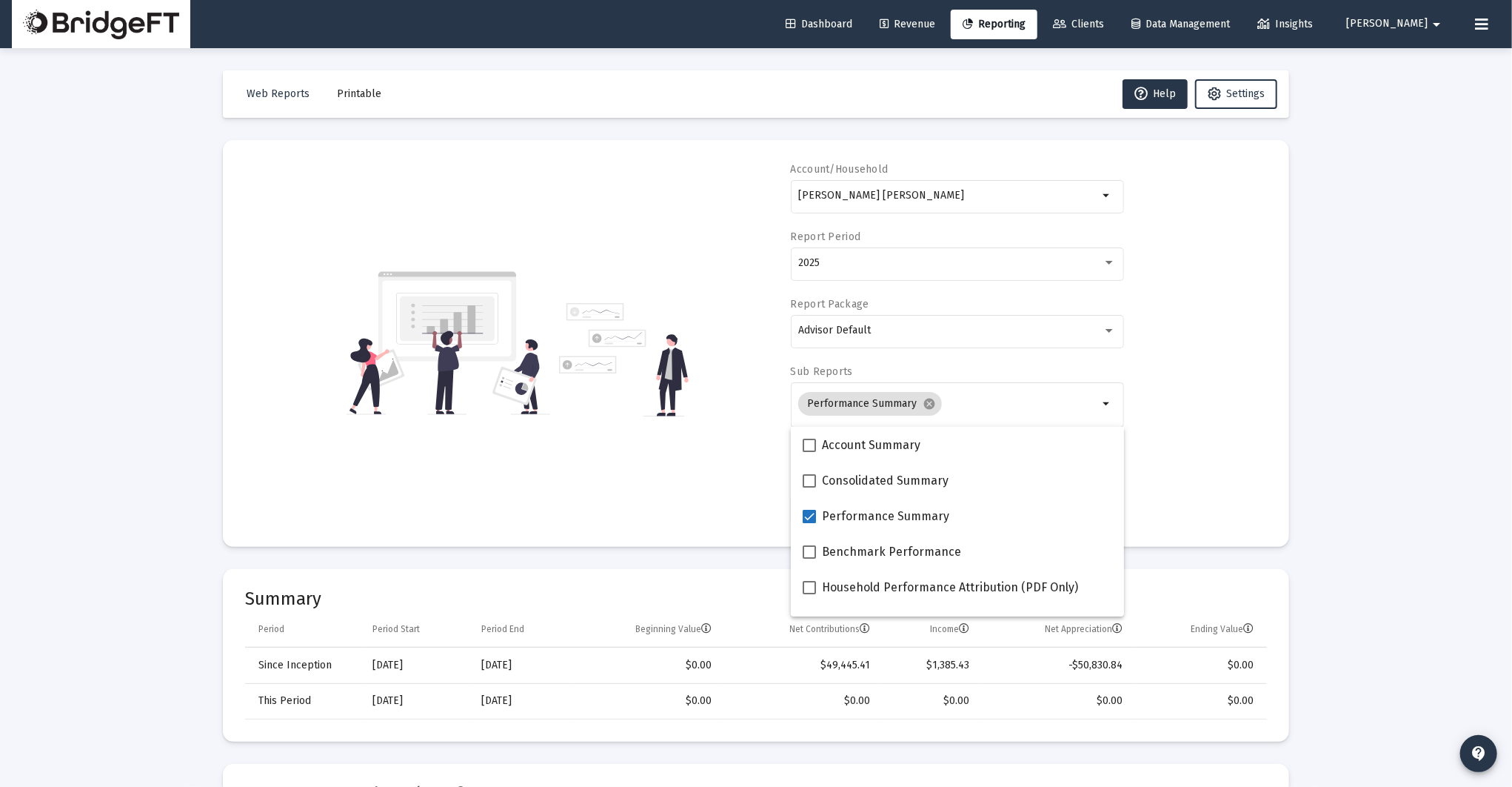
drag, startPoint x: 1226, startPoint y: 471, endPoint x: 1155, endPoint y: 464, distance: 71.3
click at [1226, 471] on div "Account/Household [PERSON_NAME] [PERSON_NAME] arrow_drop_down Report Period 202…" at bounding box center [756, 343] width 1022 height 362
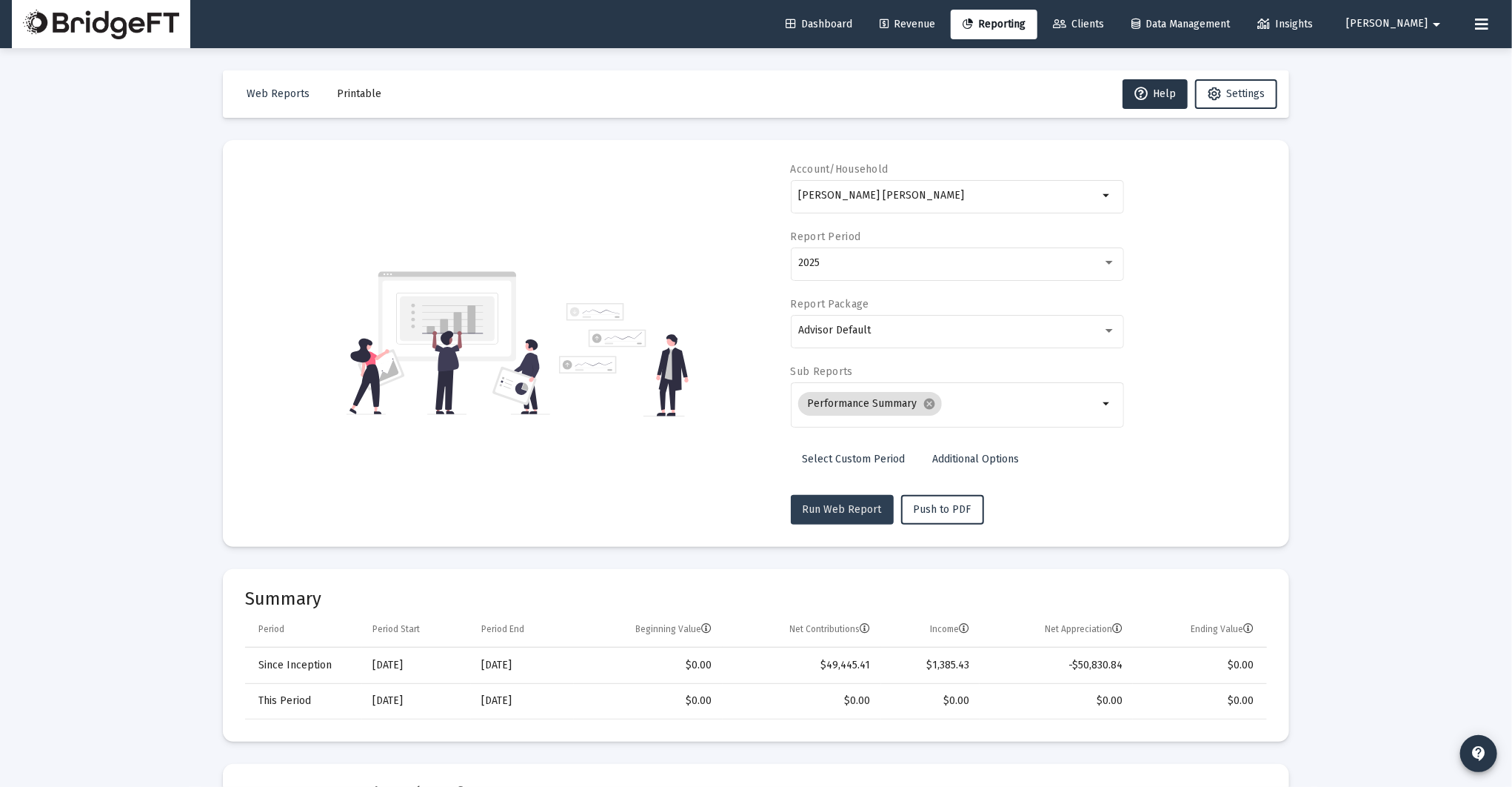
click at [847, 503] on span "Run Web Report" at bounding box center [842, 509] width 79 height 13
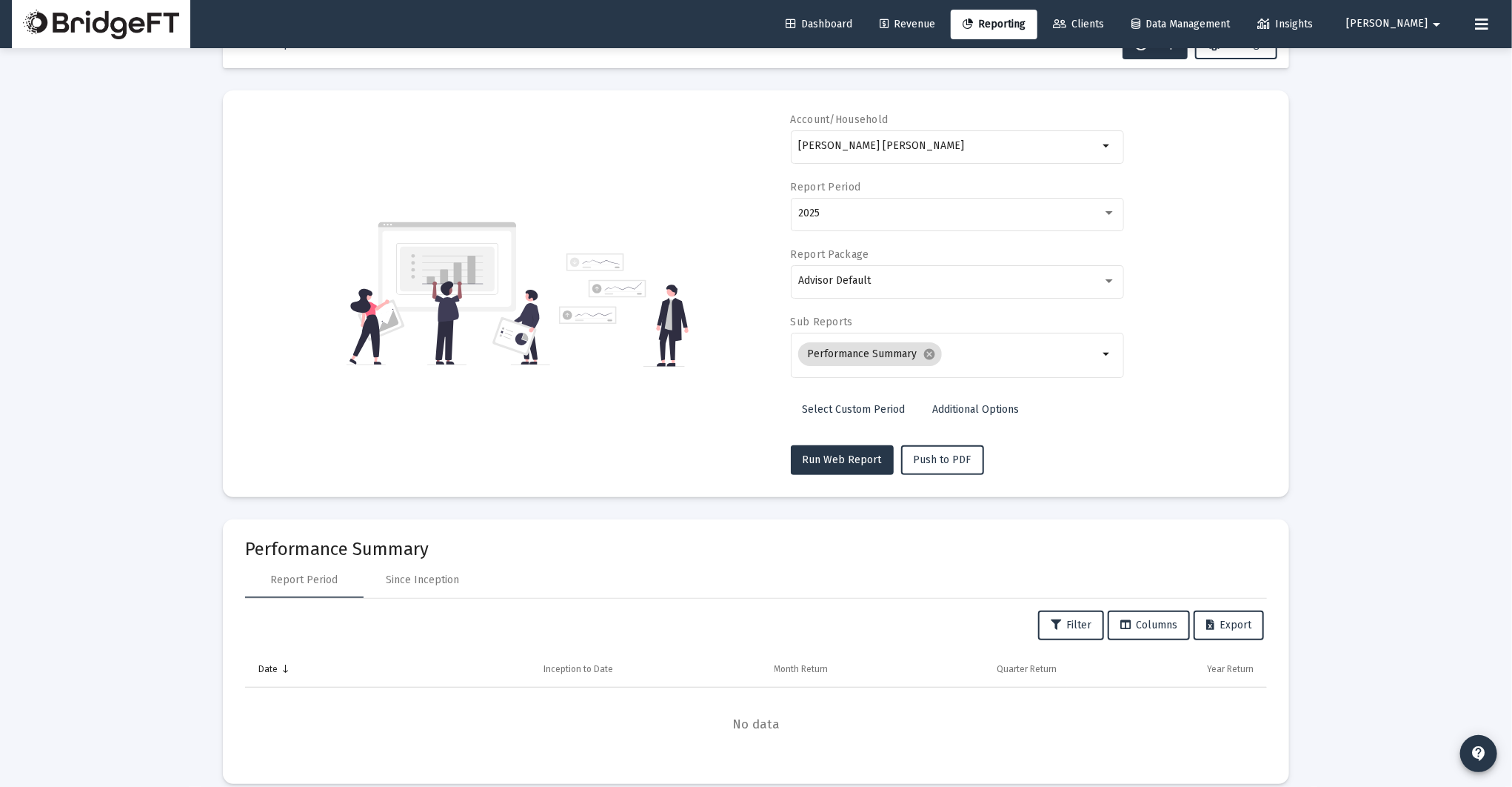
scroll to position [67, 0]
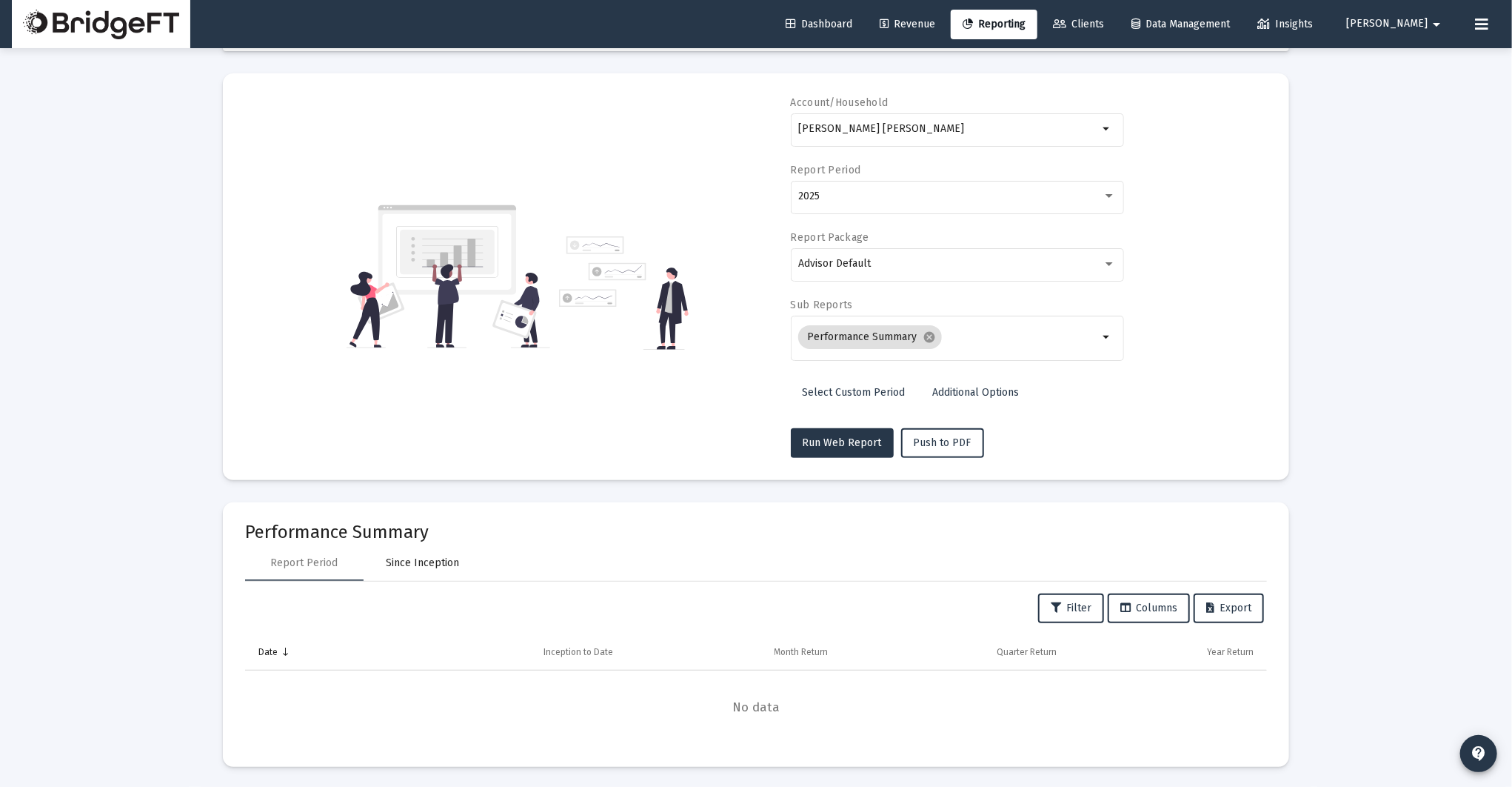
click at [434, 566] on div "Since Inception" at bounding box center [422, 563] width 73 height 15
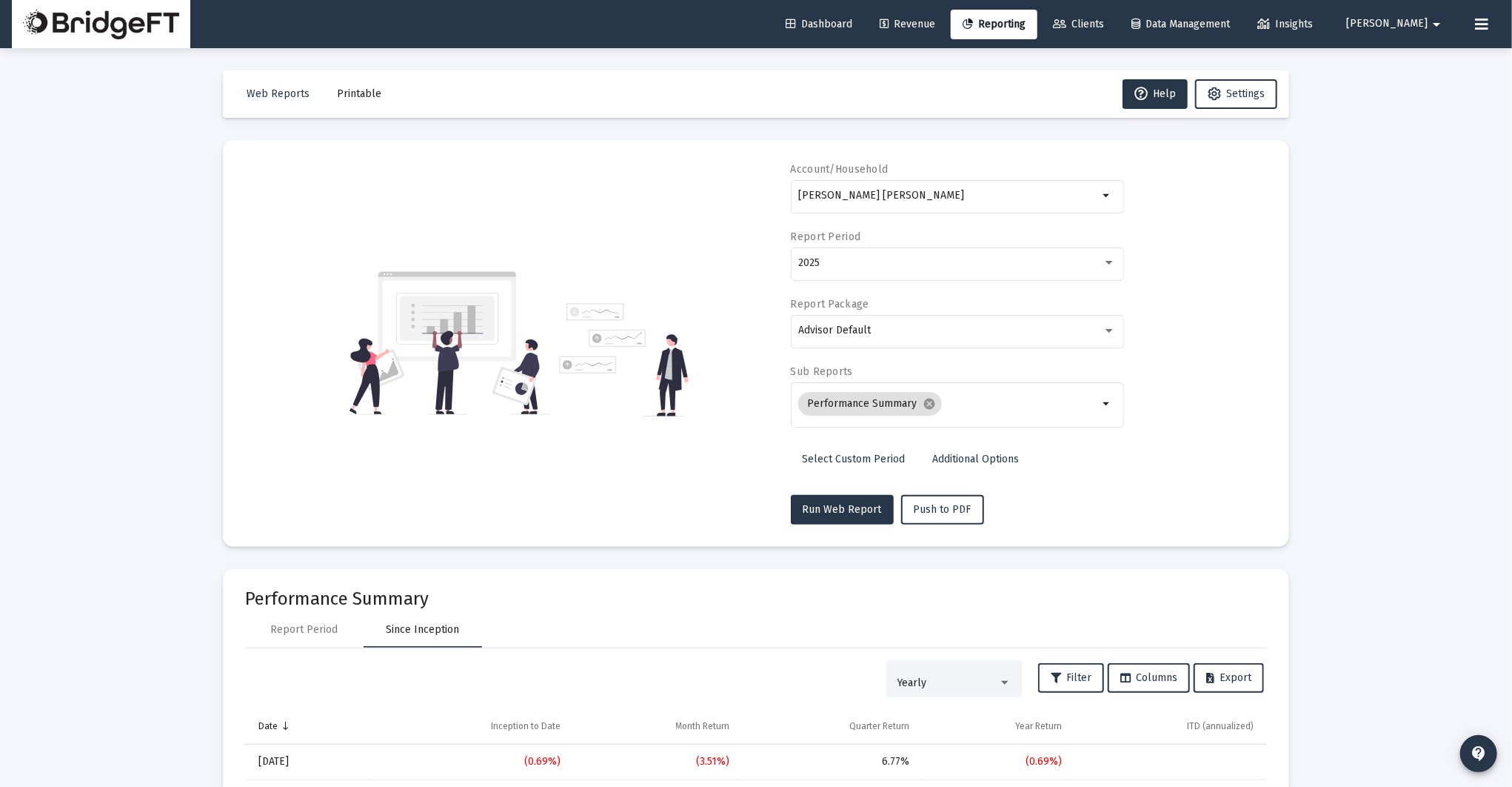
scroll to position [36, 0]
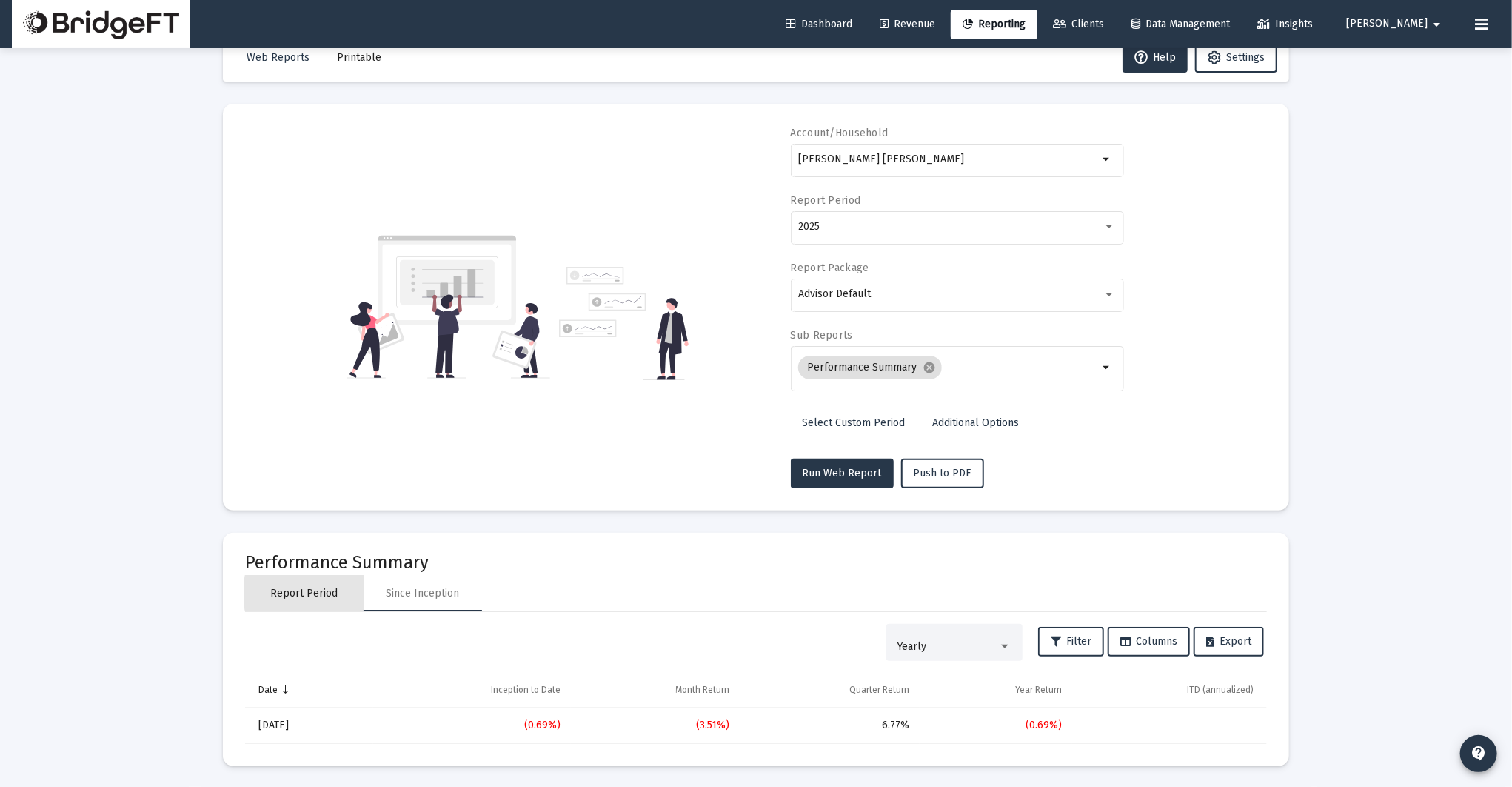
click at [326, 592] on div "Report Period" at bounding box center [305, 593] width 68 height 15
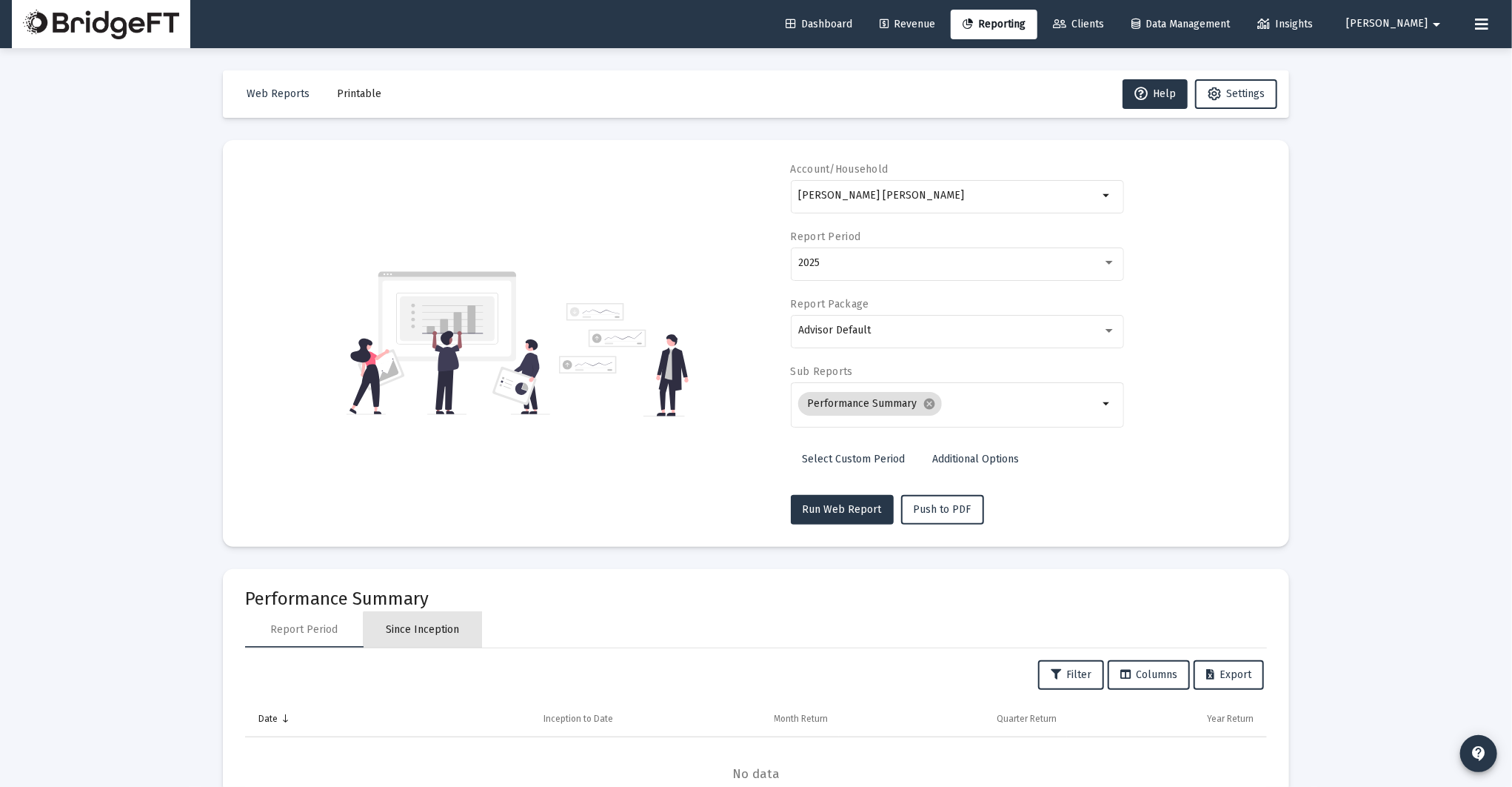
click at [433, 642] on div "Since Inception" at bounding box center [422, 630] width 119 height 35
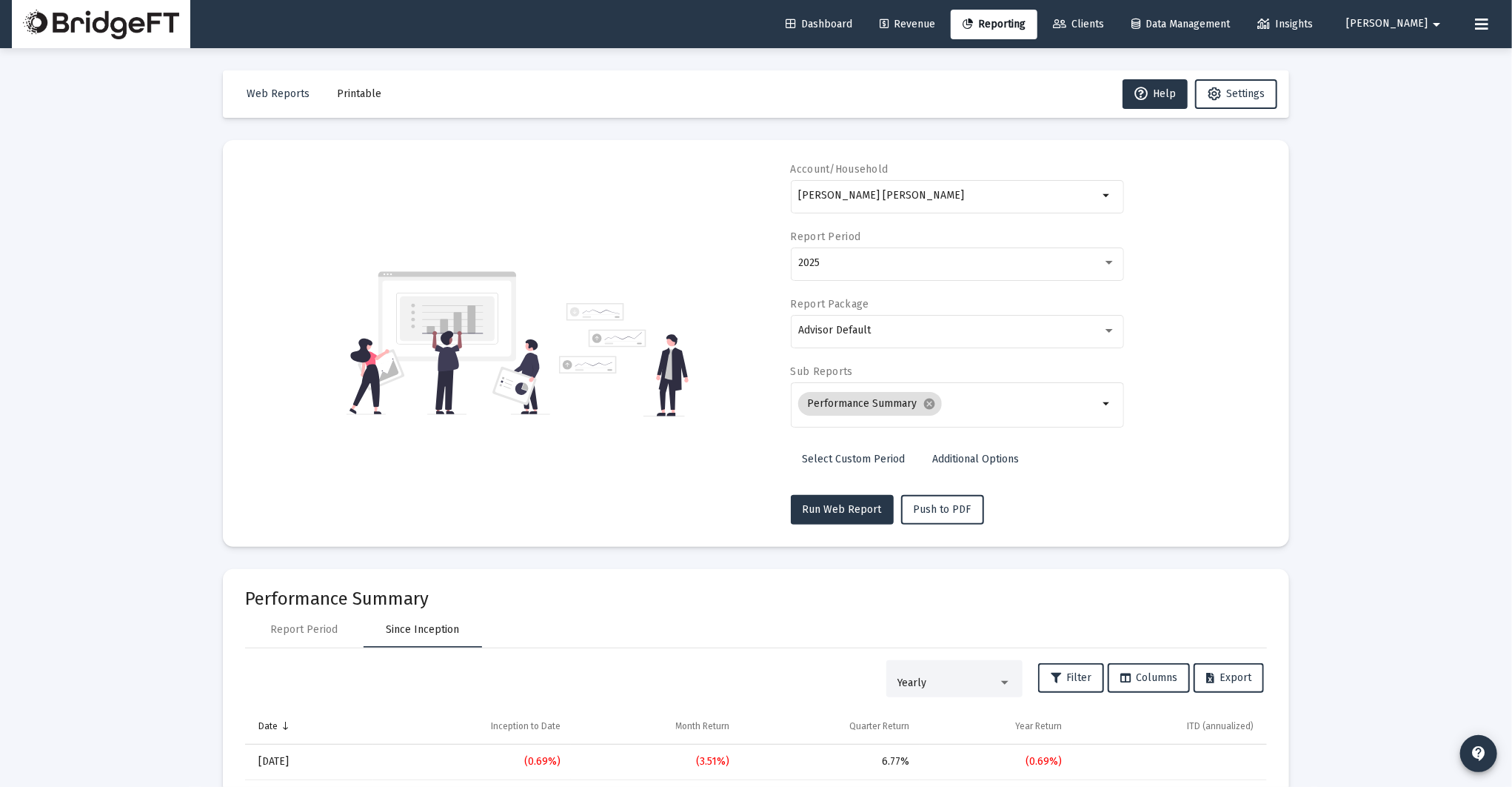
scroll to position [36, 0]
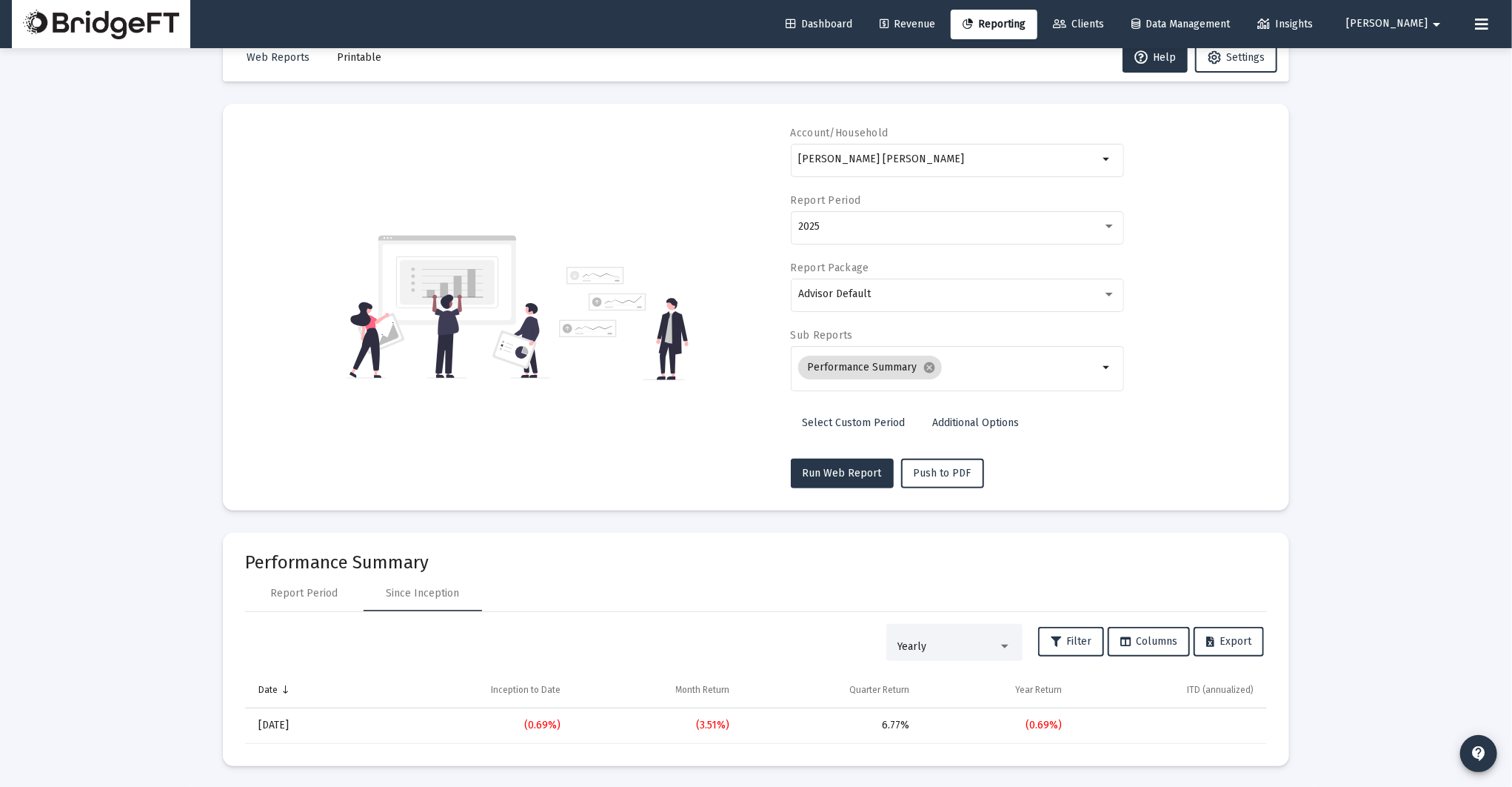
click at [955, 645] on div "Yearly" at bounding box center [948, 646] width 101 height 12
click at [695, 637] on div at bounding box center [756, 394] width 1512 height 787
click at [310, 608] on div "Report Period" at bounding box center [304, 593] width 119 height 35
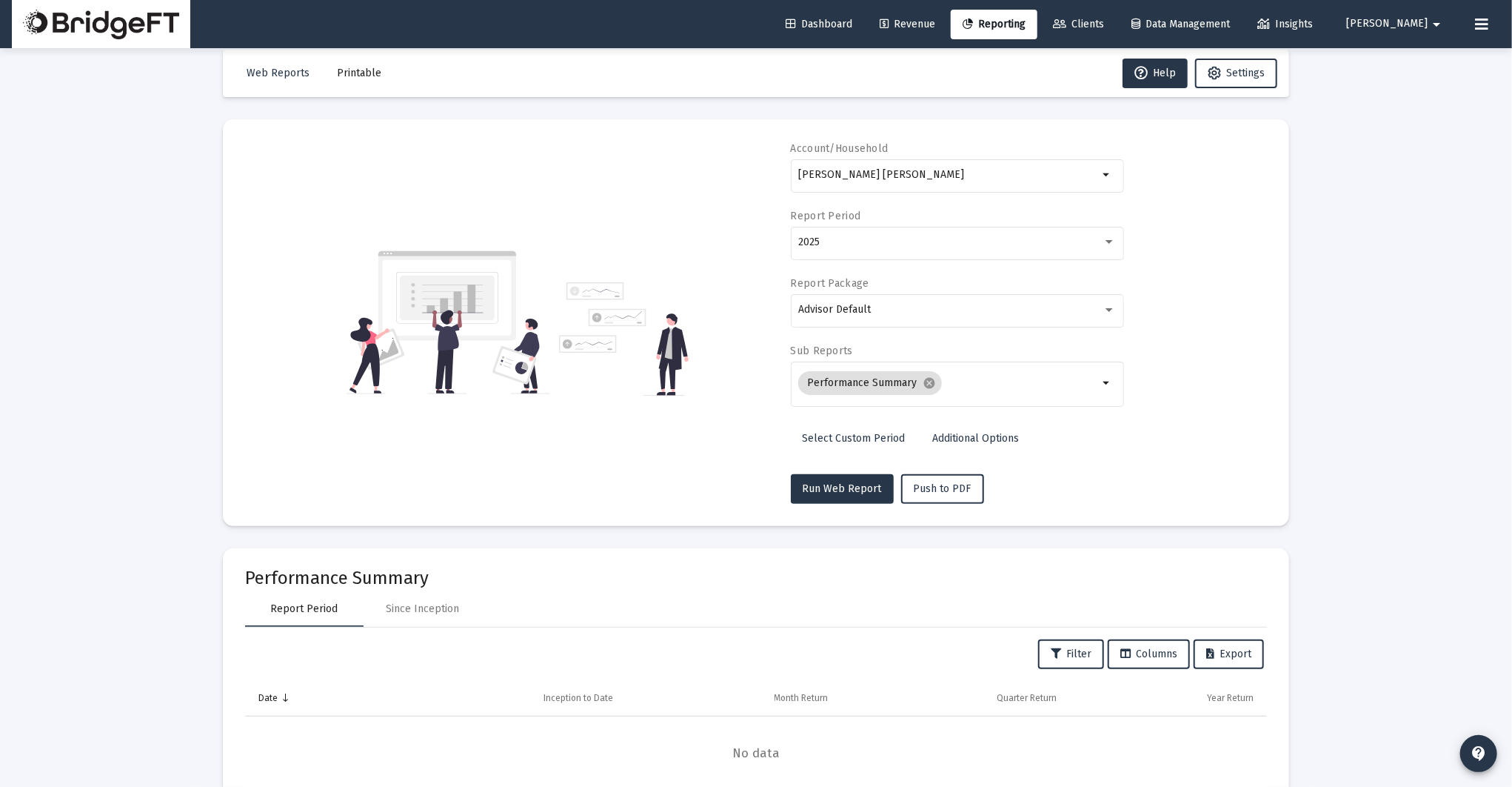
scroll to position [67, 0]
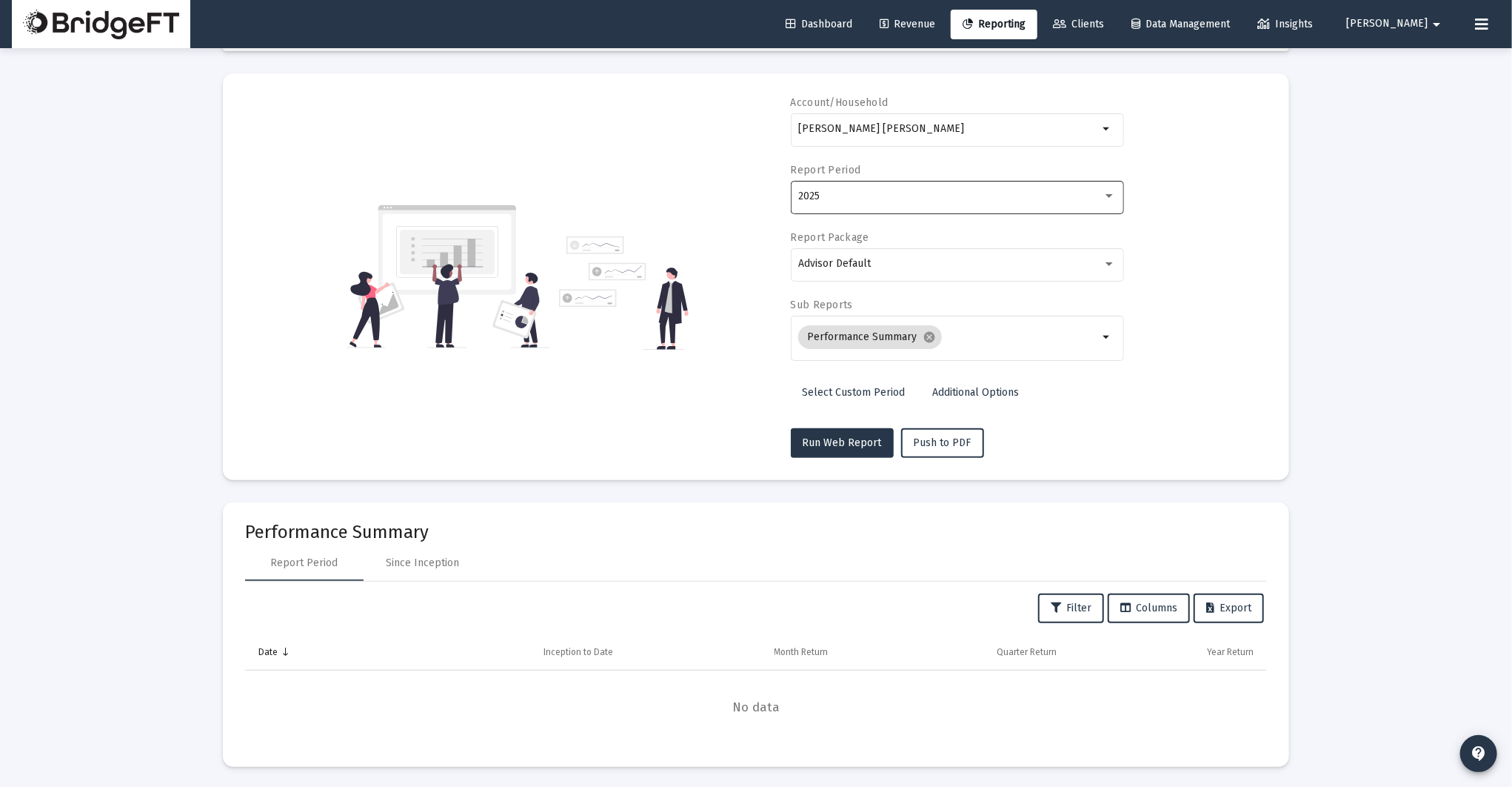
click at [847, 200] on div "2025" at bounding box center [950, 196] width 304 height 12
click at [641, 166] on div at bounding box center [756, 394] width 1512 height 787
click at [438, 563] on div "Since Inception" at bounding box center [422, 563] width 73 height 15
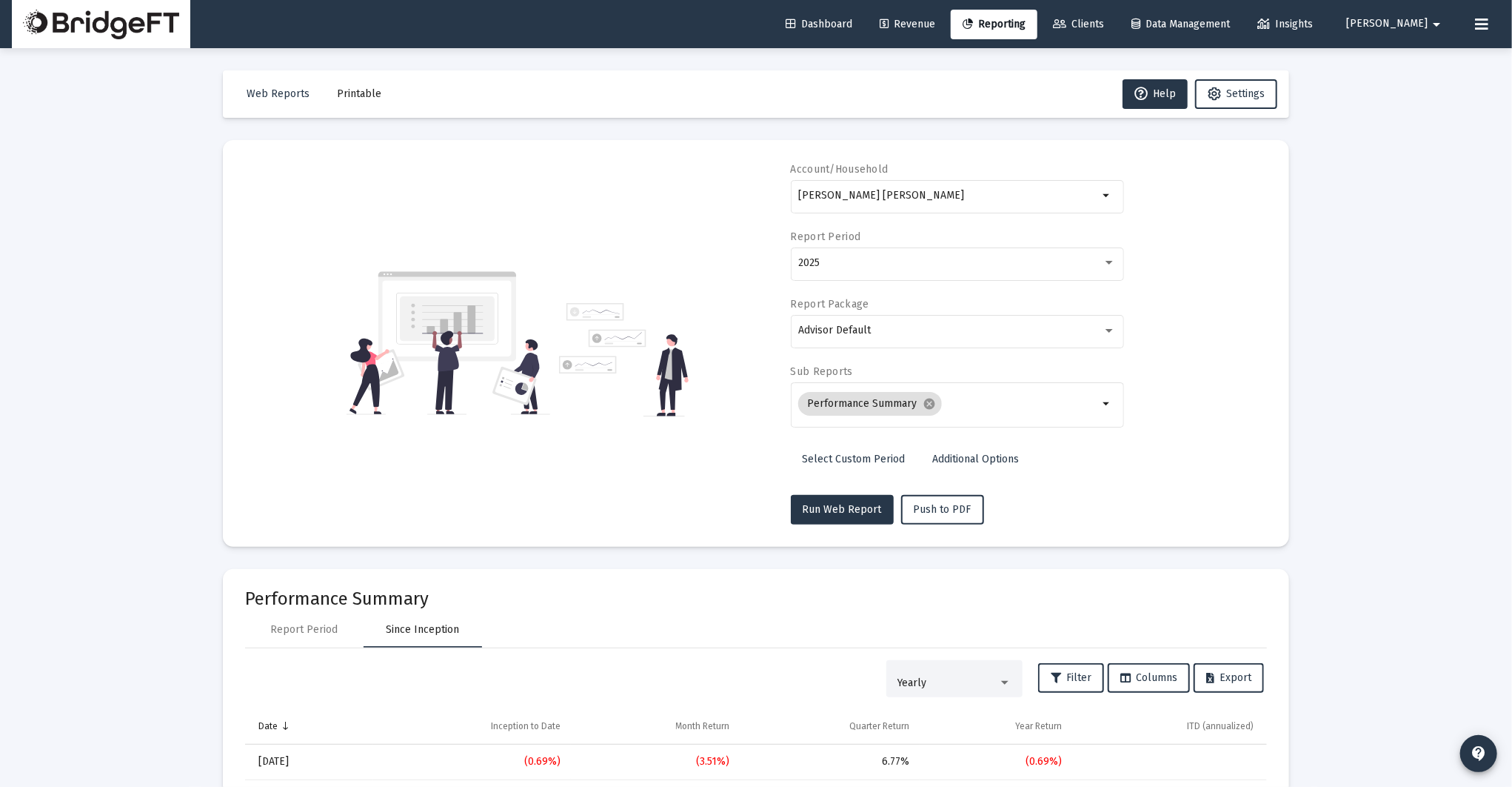
scroll to position [36, 0]
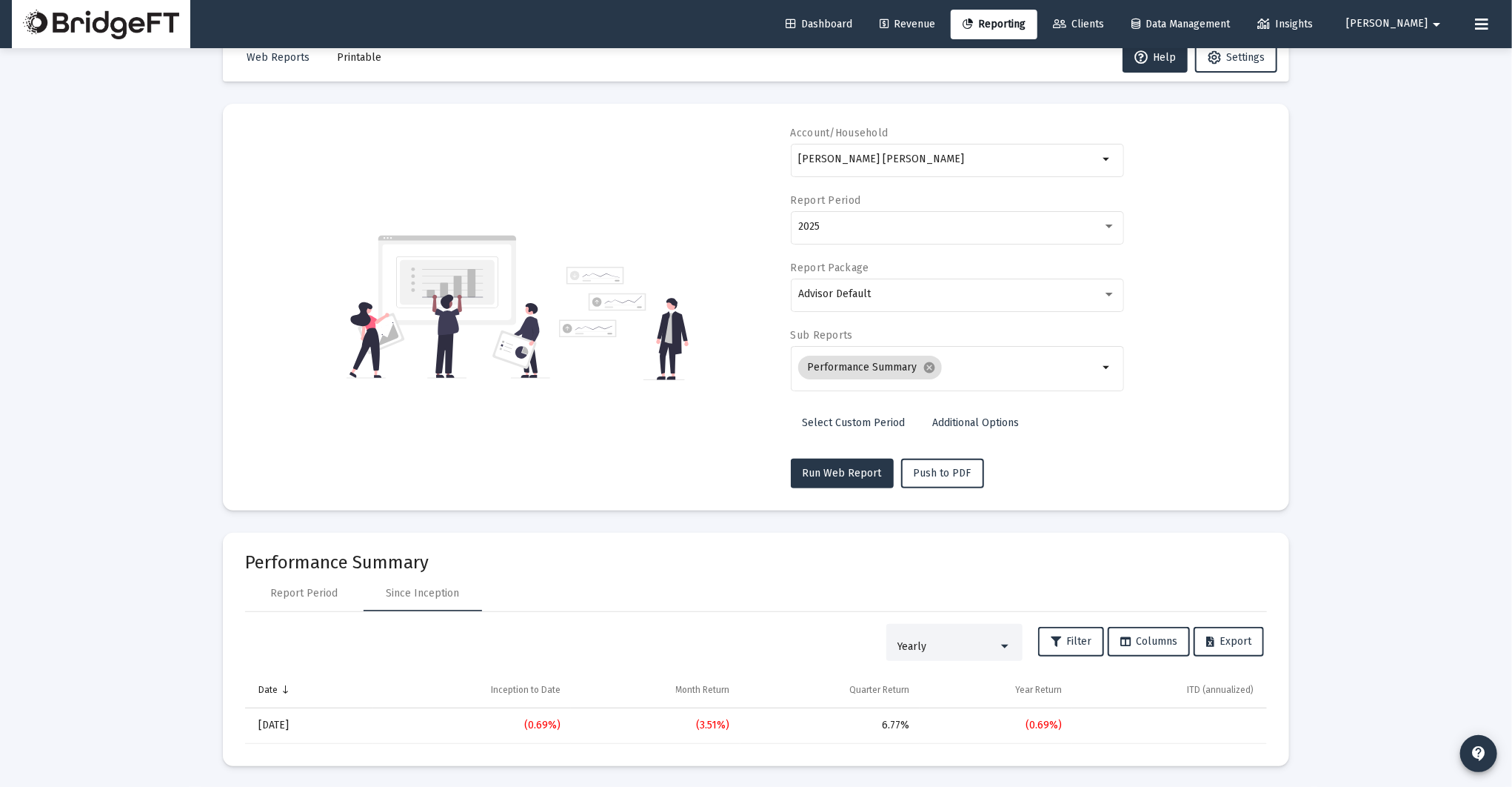
click at [1001, 646] on div at bounding box center [1005, 646] width 7 height 4
click at [974, 584] on span "Monthly" at bounding box center [952, 583] width 114 height 31
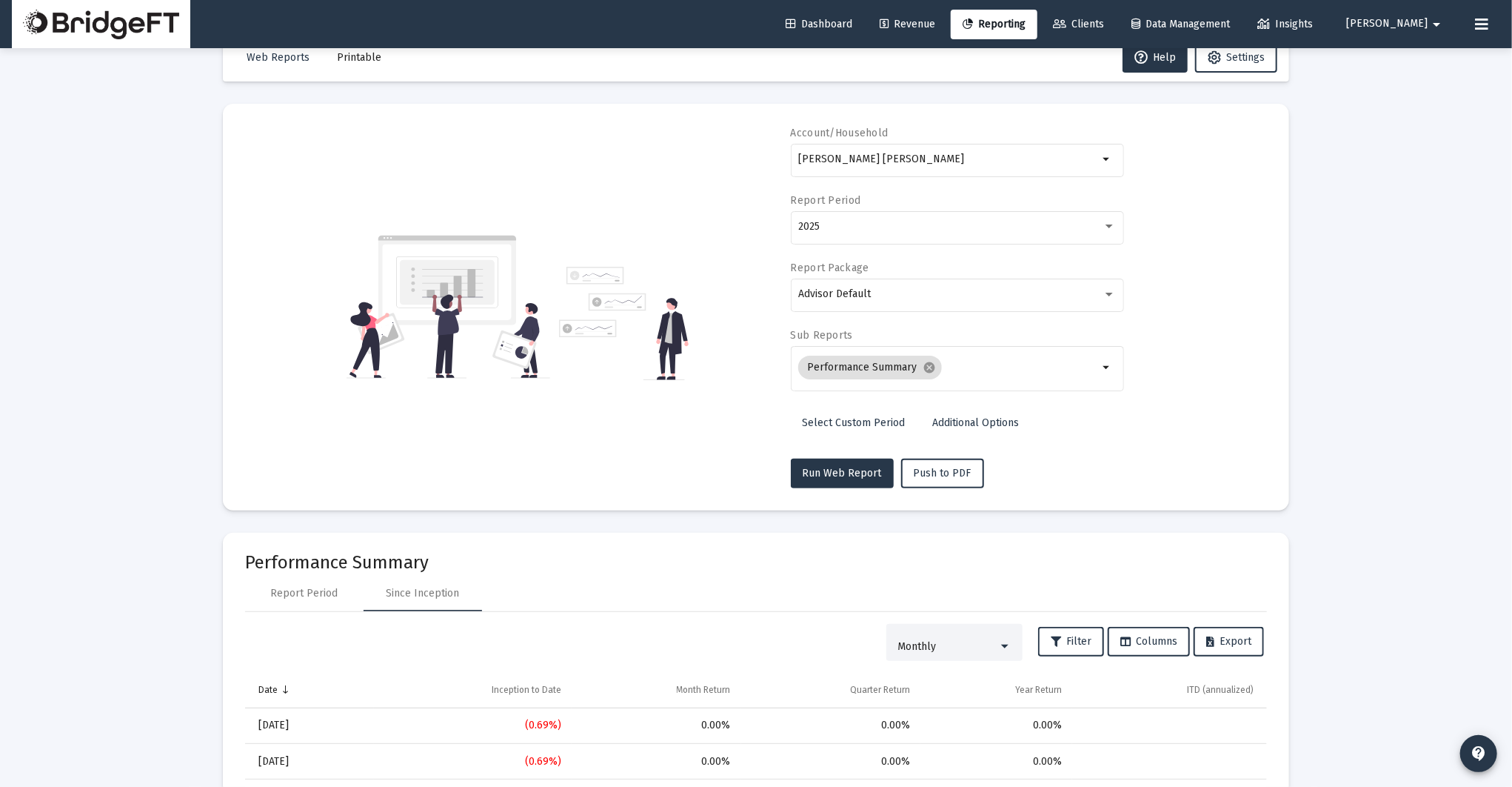
scroll to position [214, 0]
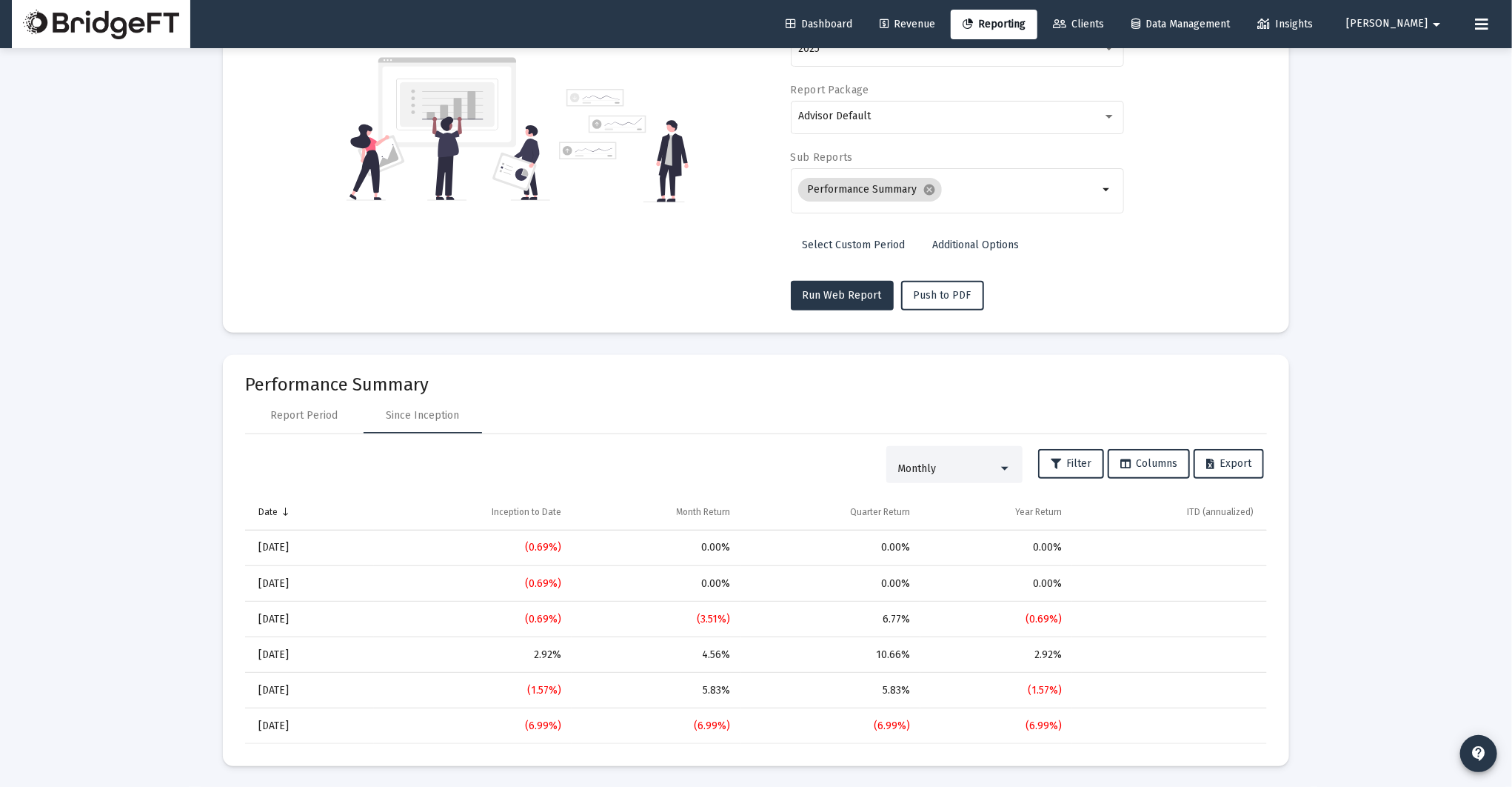
click at [941, 454] on div "Monthly" at bounding box center [954, 464] width 114 height 31
click at [924, 519] on span "Yearly" at bounding box center [952, 530] width 114 height 31
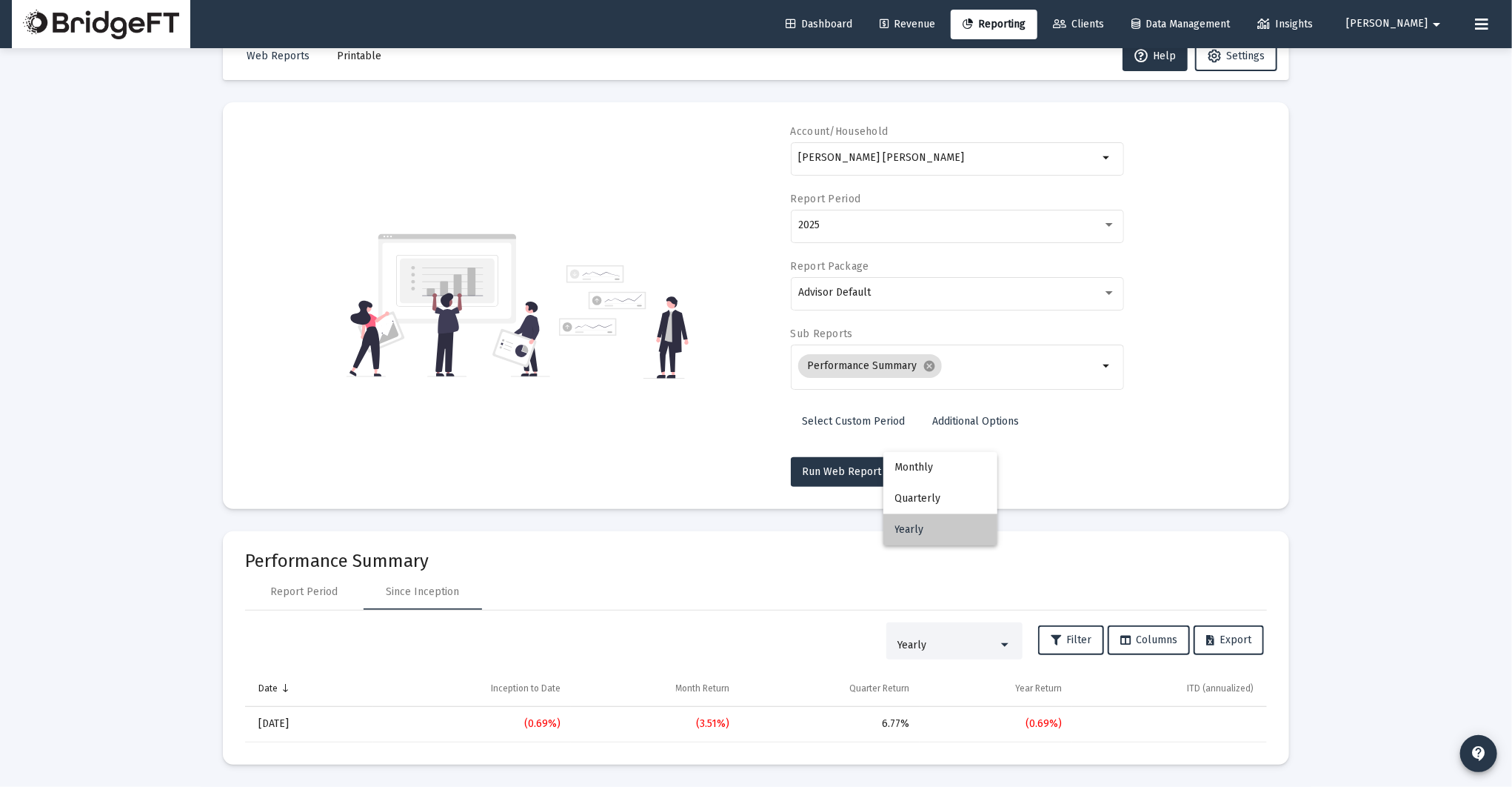
scroll to position [36, 0]
click at [946, 625] on div "Yearly" at bounding box center [954, 643] width 136 height 38
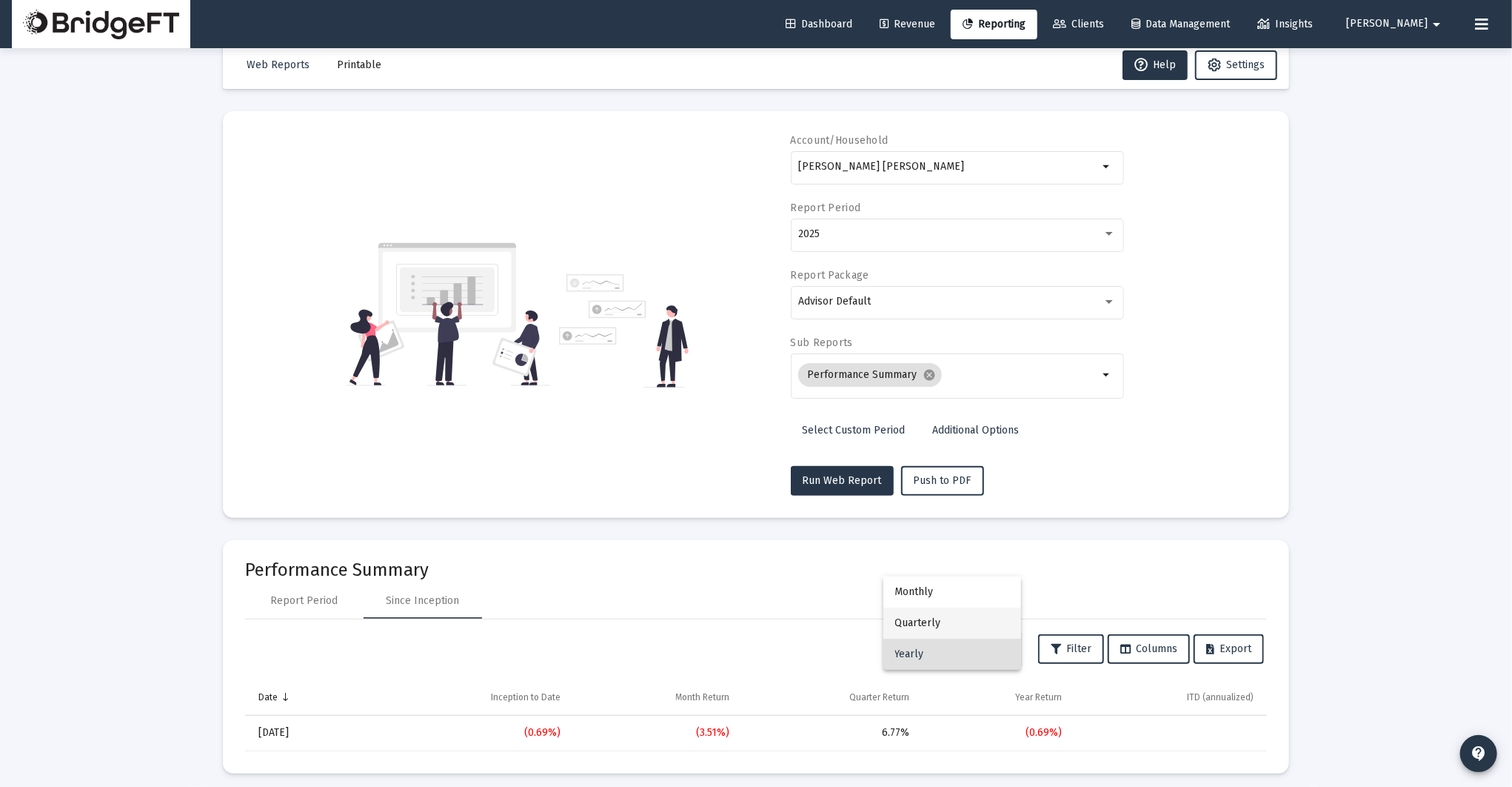
click at [943, 618] on span "Quarterly" at bounding box center [952, 623] width 114 height 31
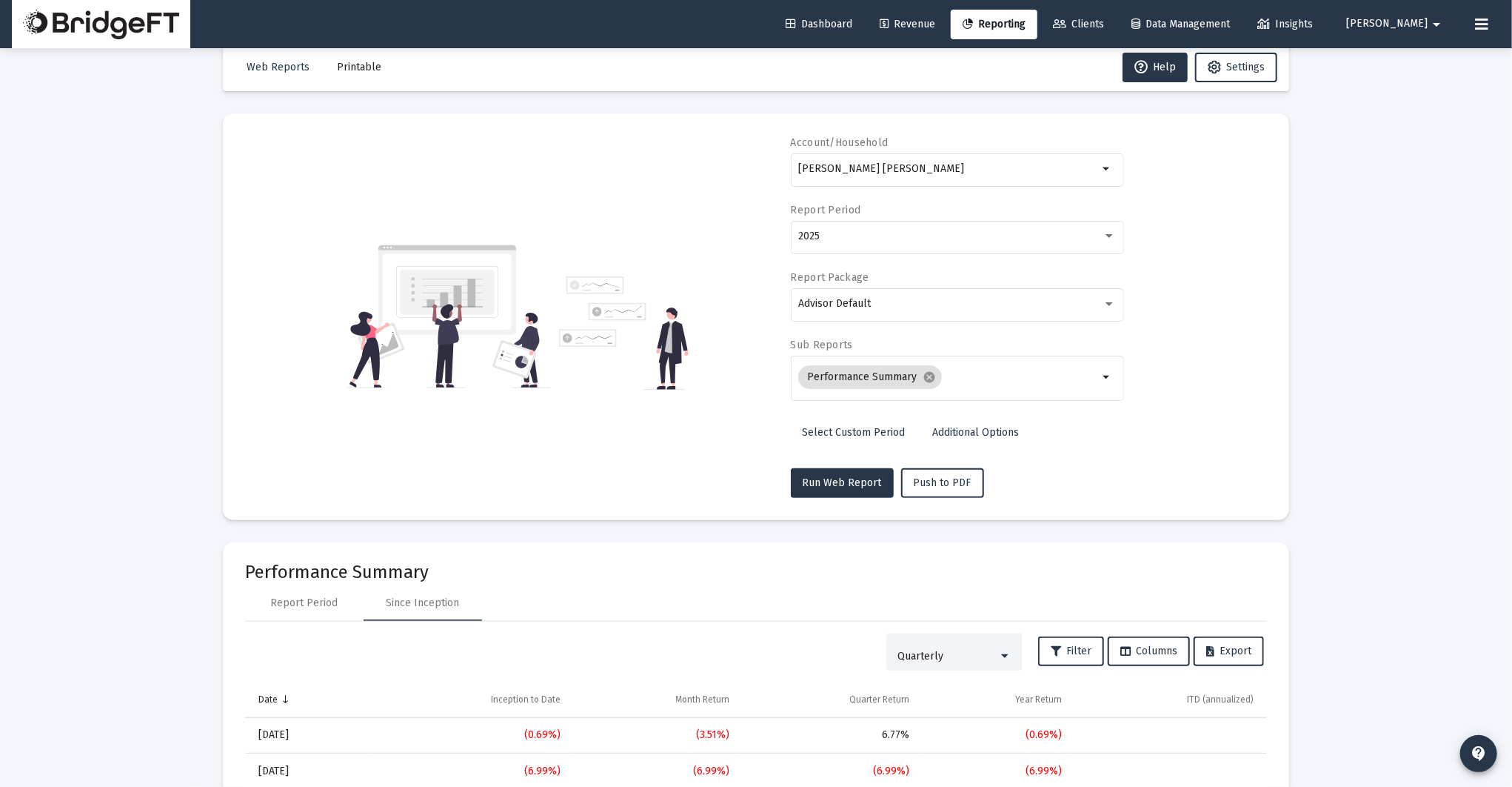
scroll to position [72, 0]
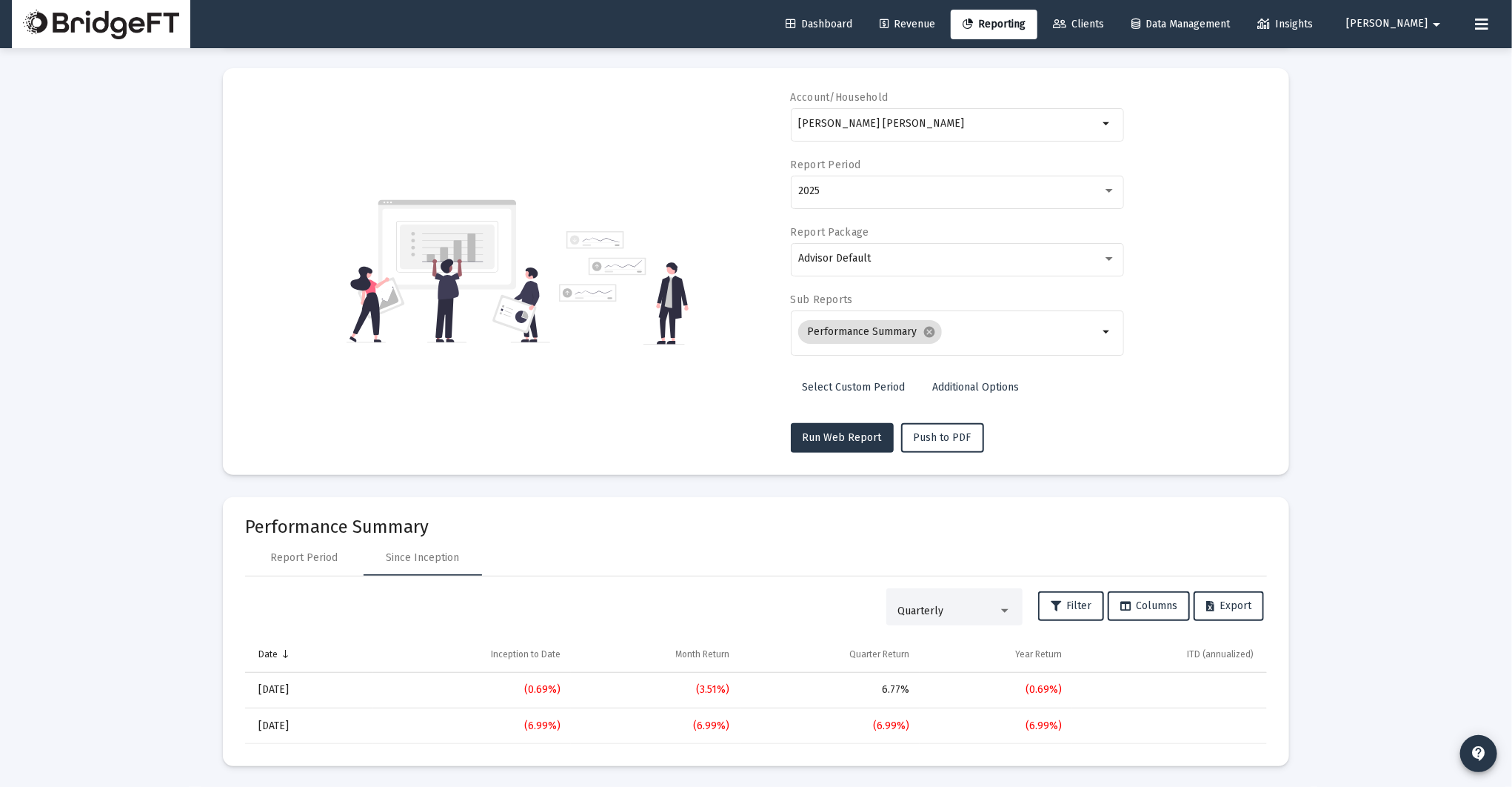
click at [943, 619] on div "Quarterly" at bounding box center [954, 607] width 114 height 31
click at [942, 585] on span "Monthly" at bounding box center [952, 581] width 114 height 31
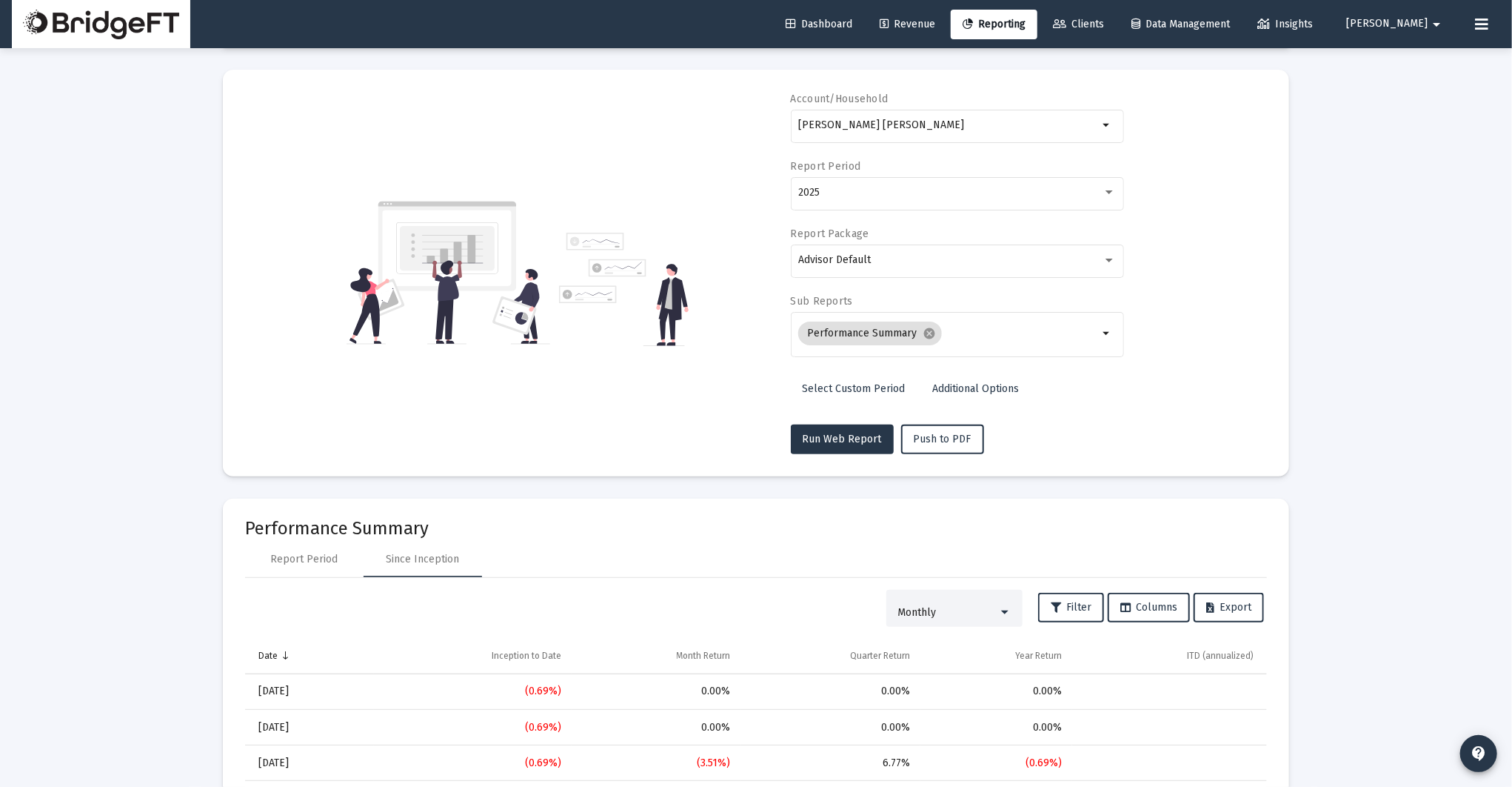
scroll to position [214, 0]
